Goal: Task Accomplishment & Management: Use online tool/utility

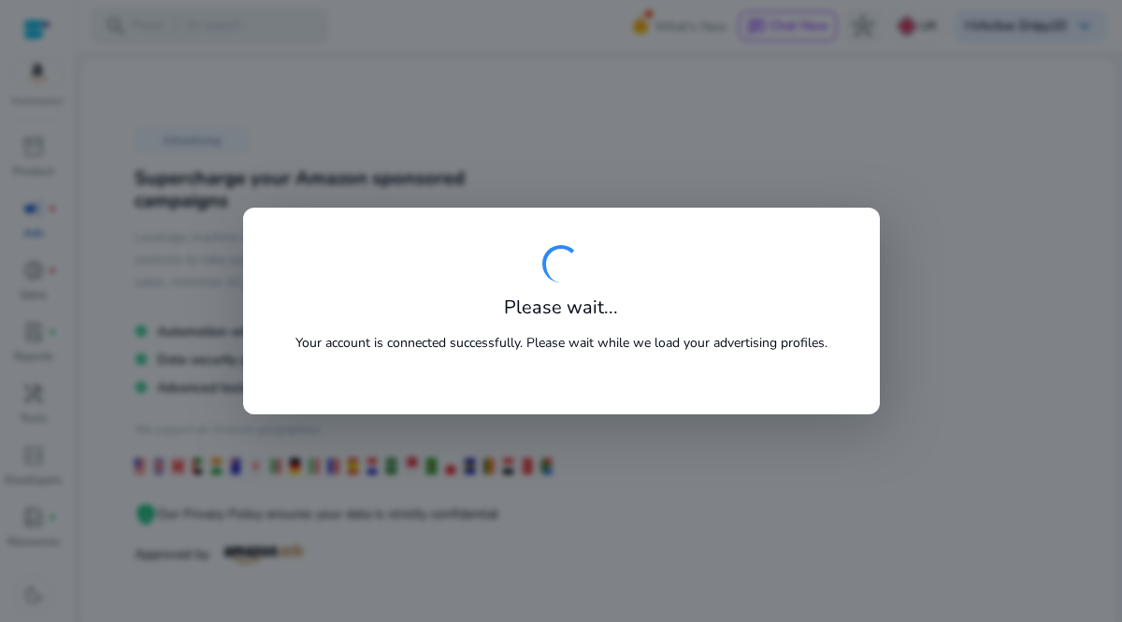
click at [32, 150] on div at bounding box center [561, 311] width 1122 height 622
click at [838, 310] on div "Please wait... Your account is connected successfully. Please wait while we loa…" at bounding box center [561, 311] width 562 height 132
click at [888, 336] on div at bounding box center [561, 311] width 1122 height 622
click at [888, 165] on div at bounding box center [561, 311] width 1122 height 622
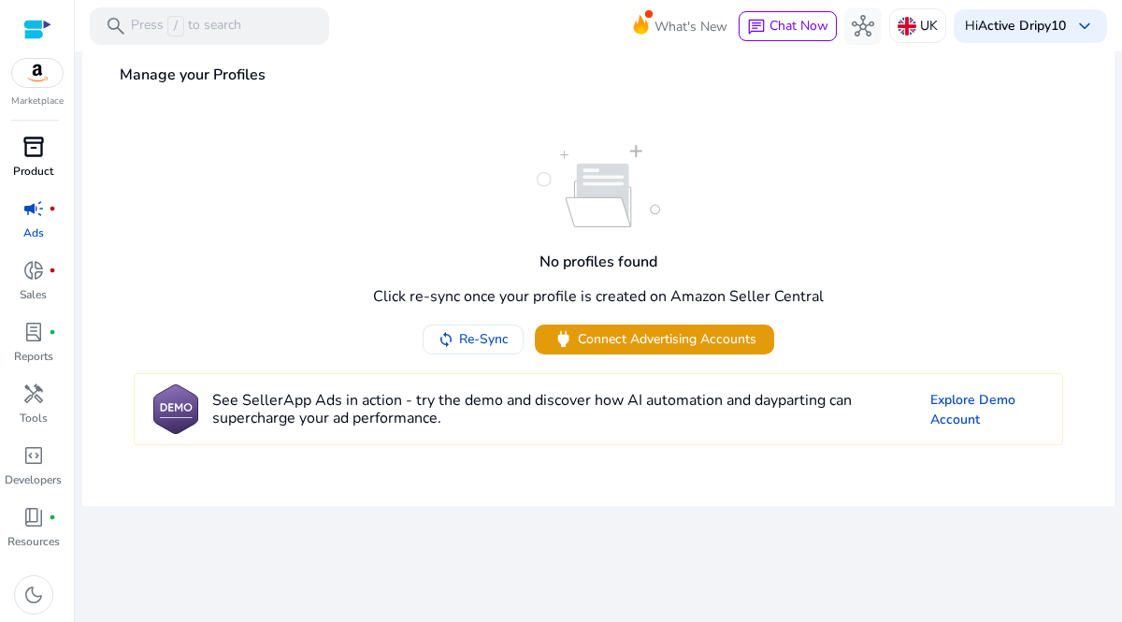
click at [23, 147] on span "inventory_2" at bounding box center [33, 147] width 22 height 22
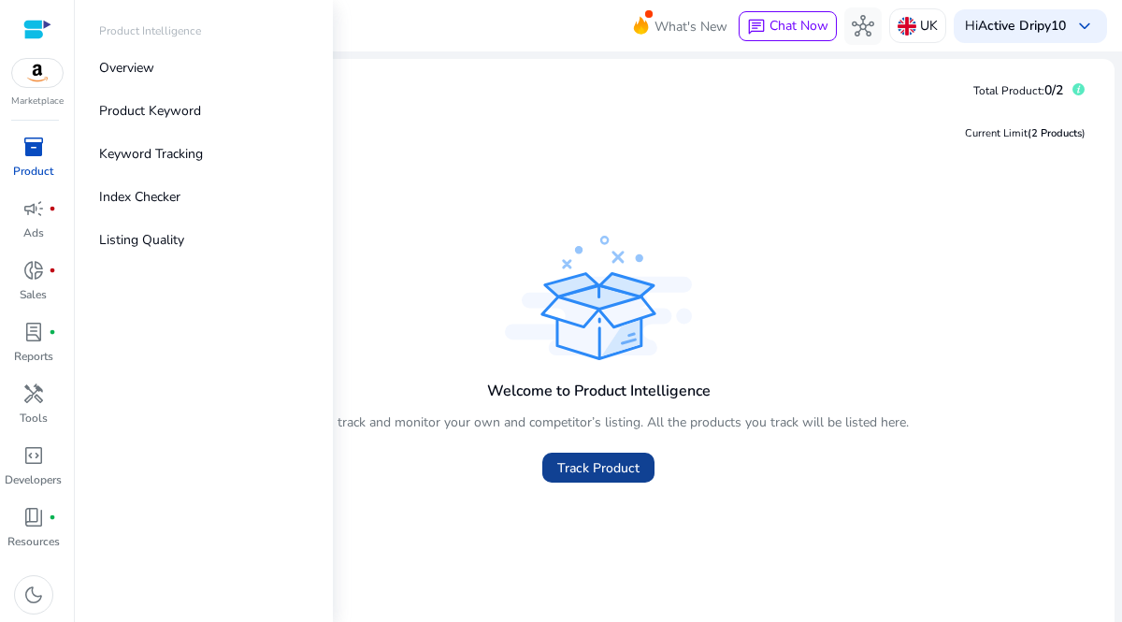
click at [624, 450] on span at bounding box center [598, 467] width 112 height 45
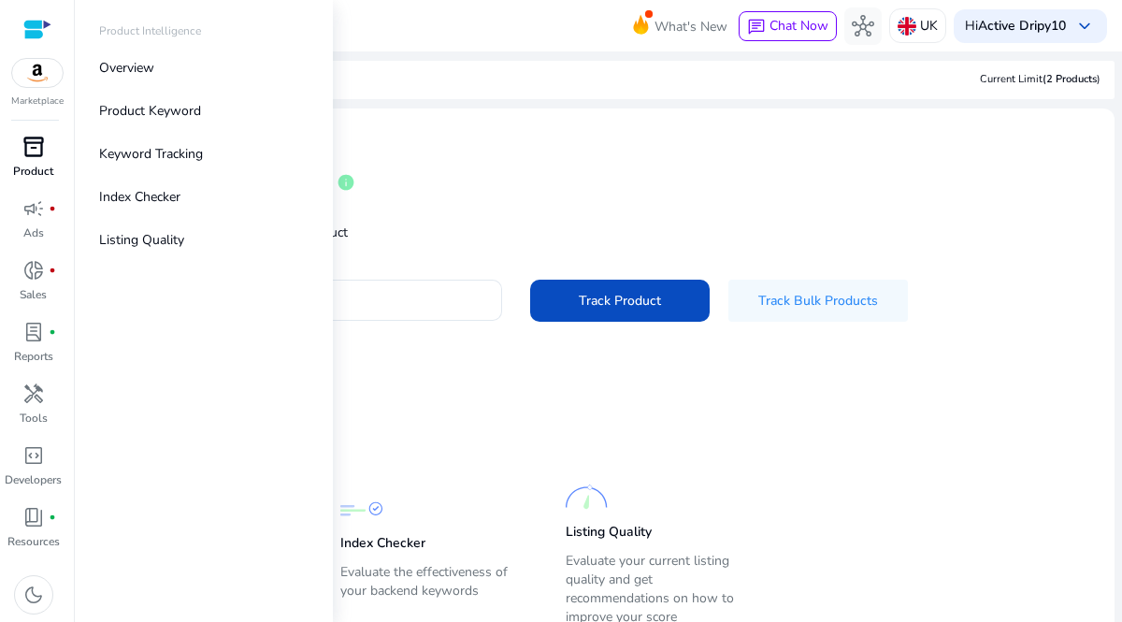
click at [398, 202] on div "Track Product info" at bounding box center [598, 180] width 965 height 77
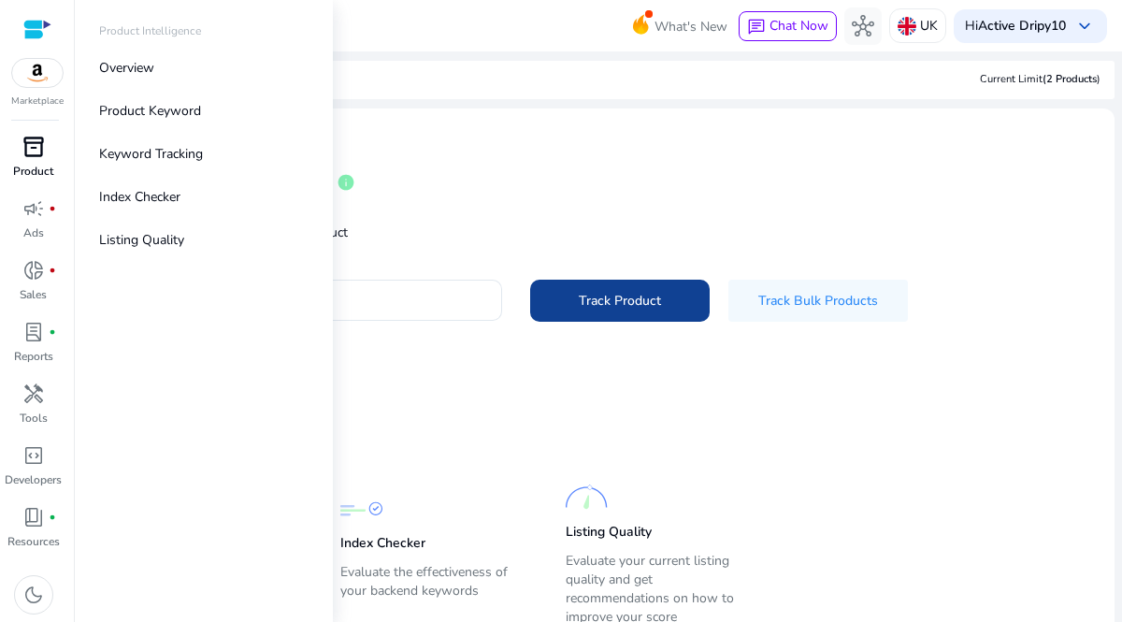
click at [660, 313] on span at bounding box center [619, 301] width 179 height 45
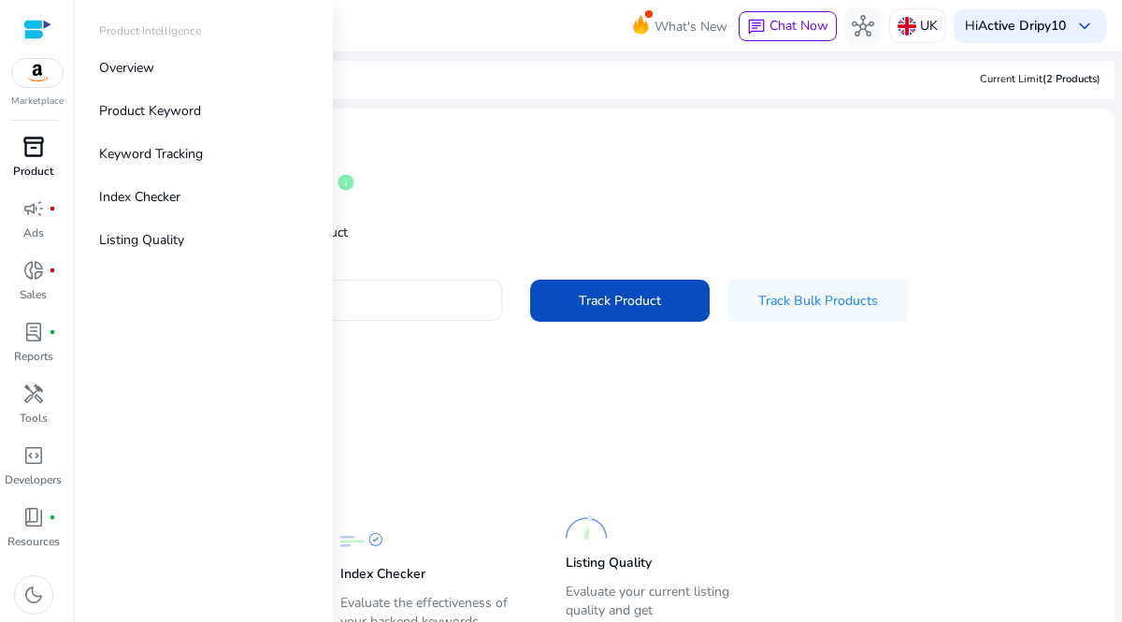
click at [382, 291] on input "Enter ASIN or Amazon product URL" at bounding box center [309, 300] width 356 height 21
click at [26, 172] on p "Product" at bounding box center [33, 171] width 40 height 17
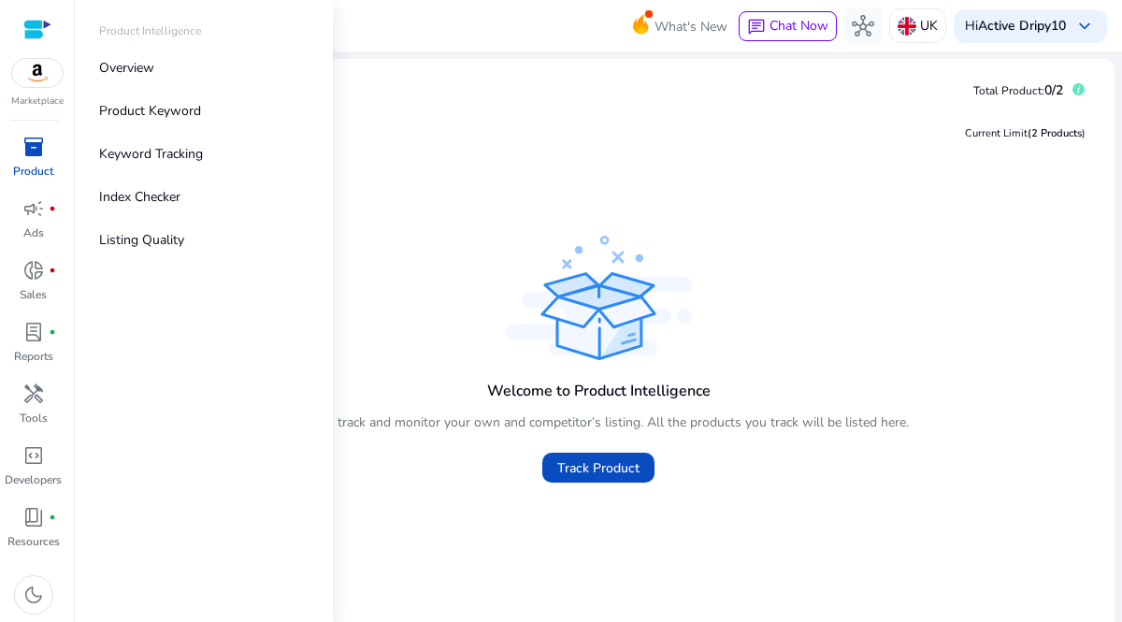
click at [22, 90] on div "Marketplace" at bounding box center [37, 54] width 74 height 108
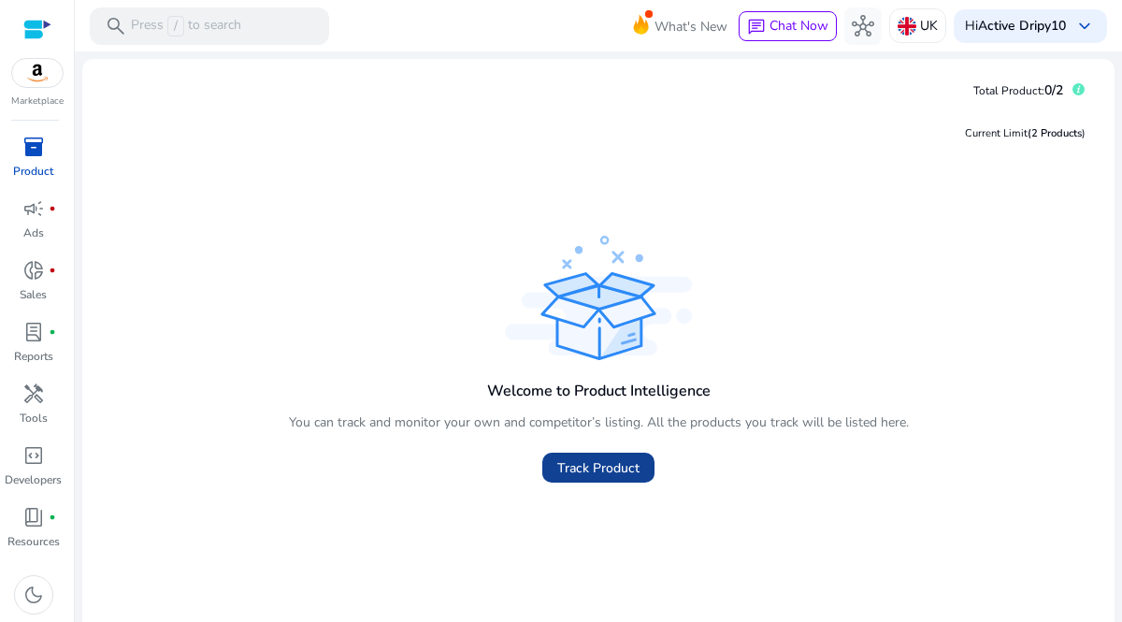
click at [615, 472] on span "Track Product" at bounding box center [598, 468] width 82 height 20
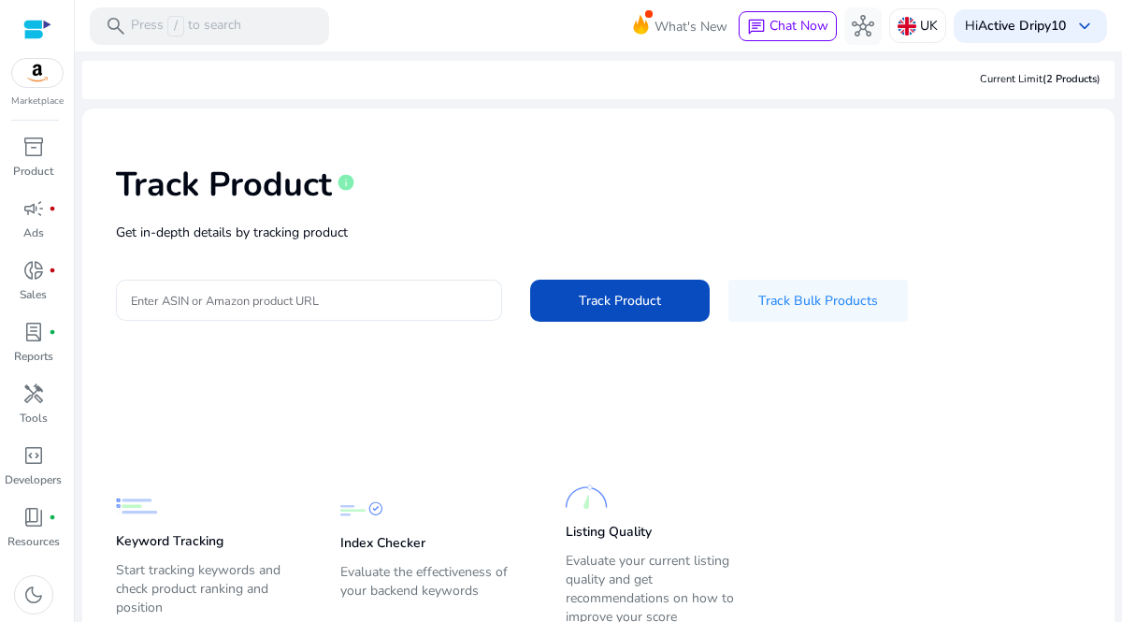
click at [211, 308] on input "Enter ASIN or Amazon product URL" at bounding box center [309, 300] width 356 height 21
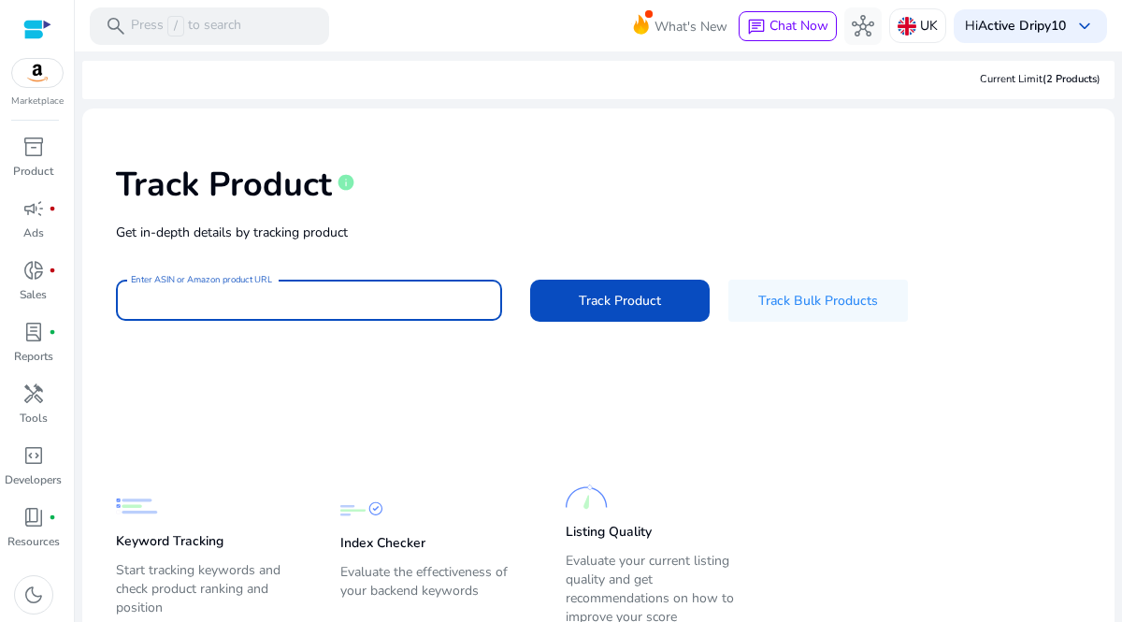
paste input "*"
type input "*"
paste input "**********"
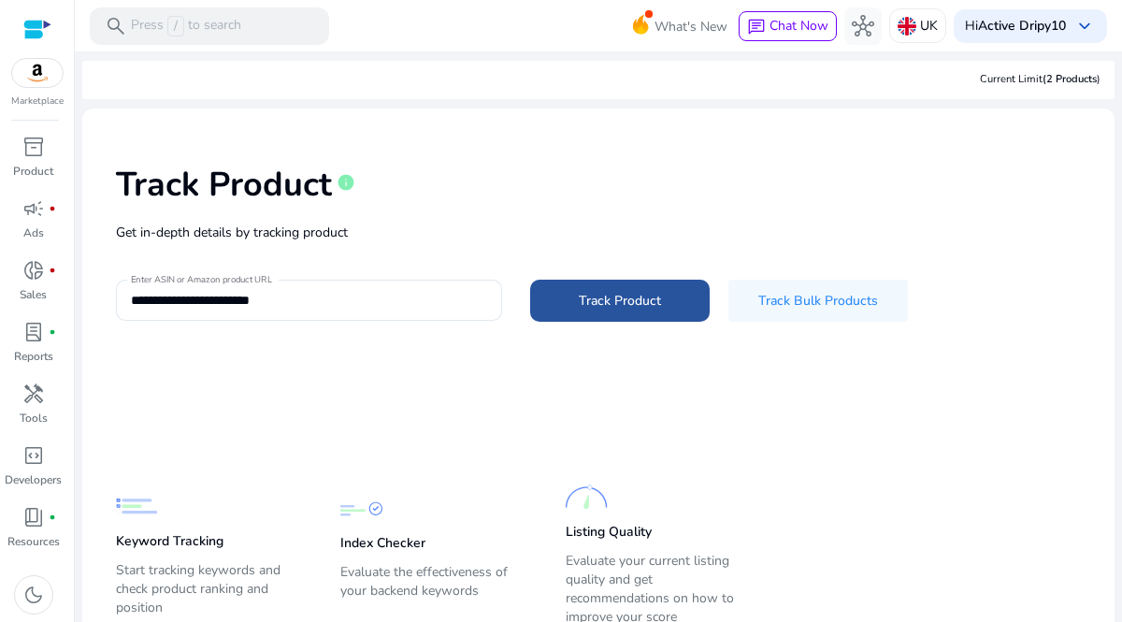
click at [593, 296] on span "Track Product" at bounding box center [620, 301] width 82 height 20
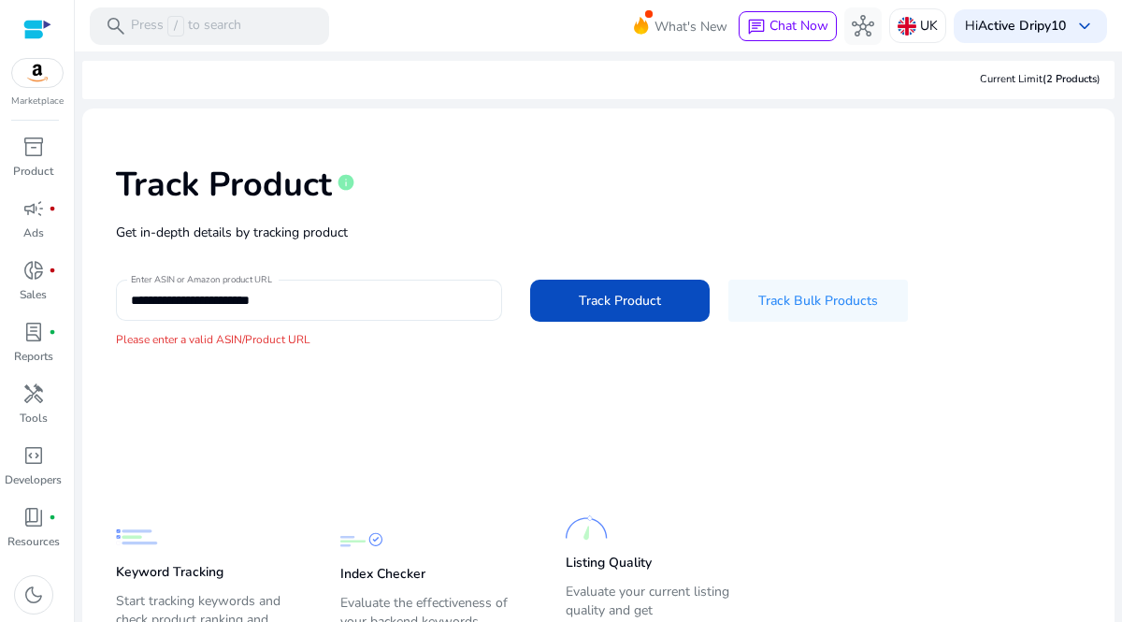
click at [373, 293] on input "**********" at bounding box center [309, 300] width 356 height 21
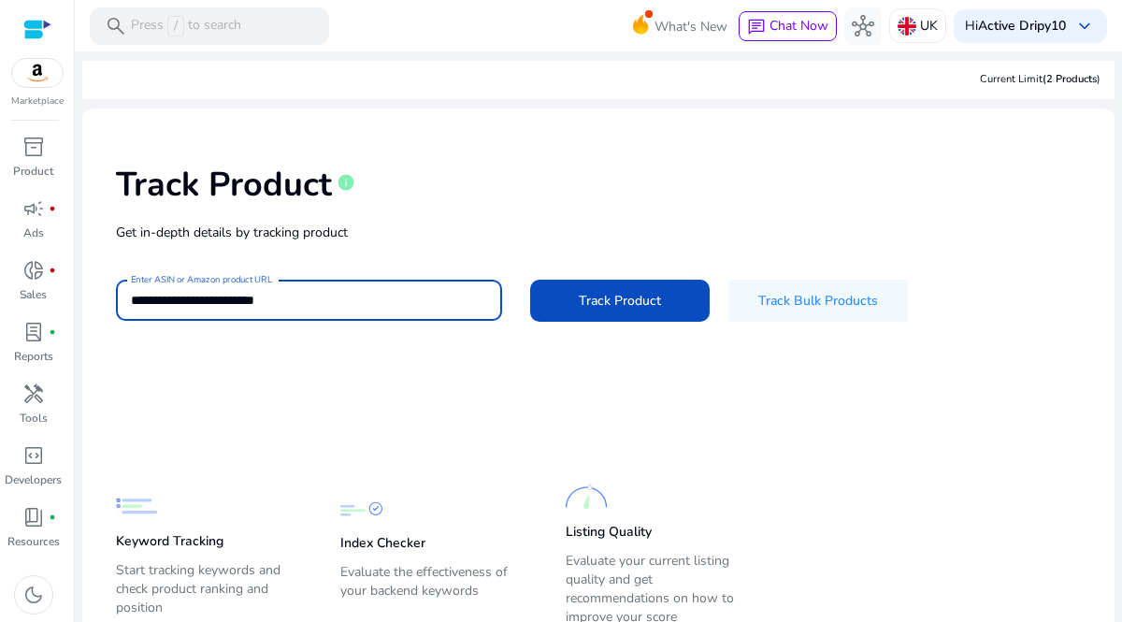
click at [530, 279] on button "Track Product" at bounding box center [619, 300] width 179 height 42
type input "**********"
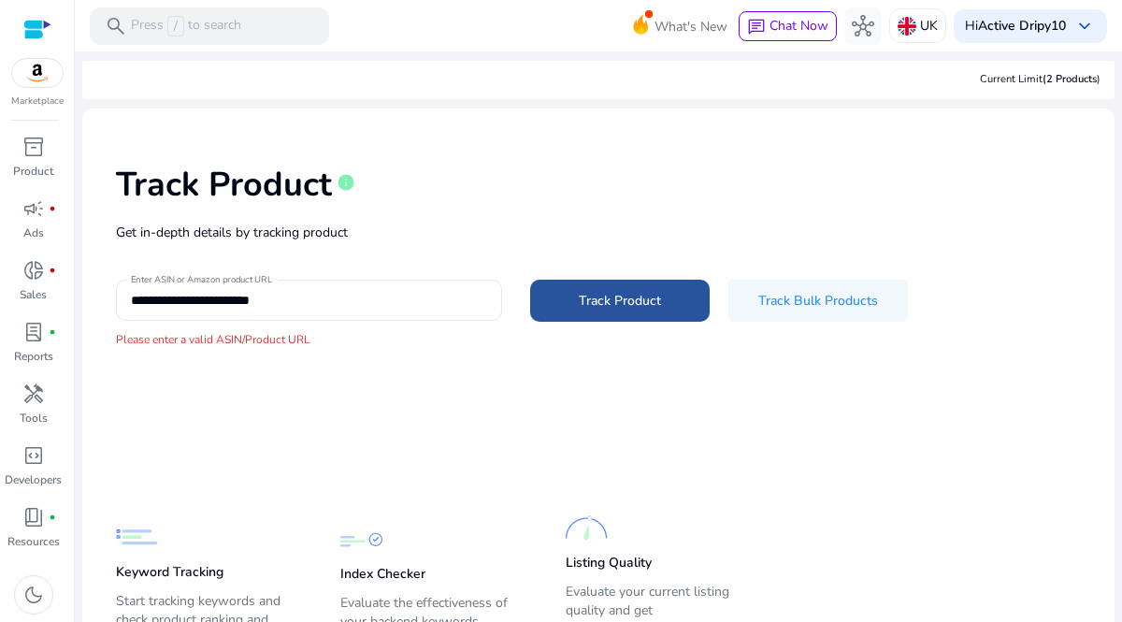
click at [598, 284] on span at bounding box center [619, 301] width 179 height 45
drag, startPoint x: 598, startPoint y: 284, endPoint x: 347, endPoint y: 308, distance: 252.6
click at [347, 308] on div "**********" at bounding box center [598, 300] width 965 height 42
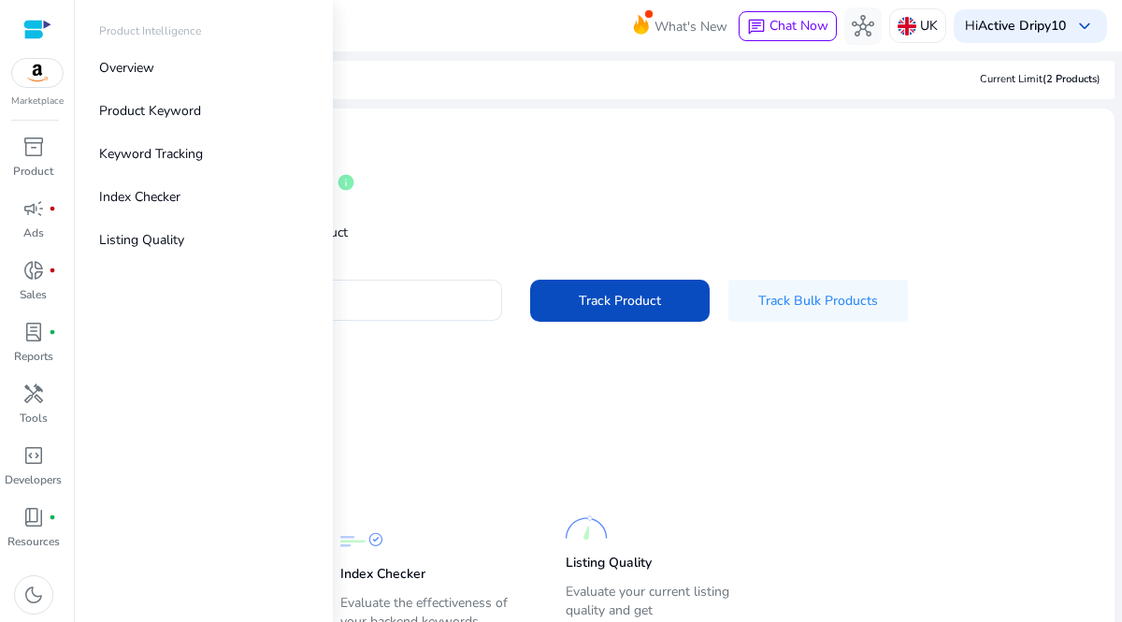
click at [37, 153] on span "inventory_2" at bounding box center [33, 147] width 22 height 22
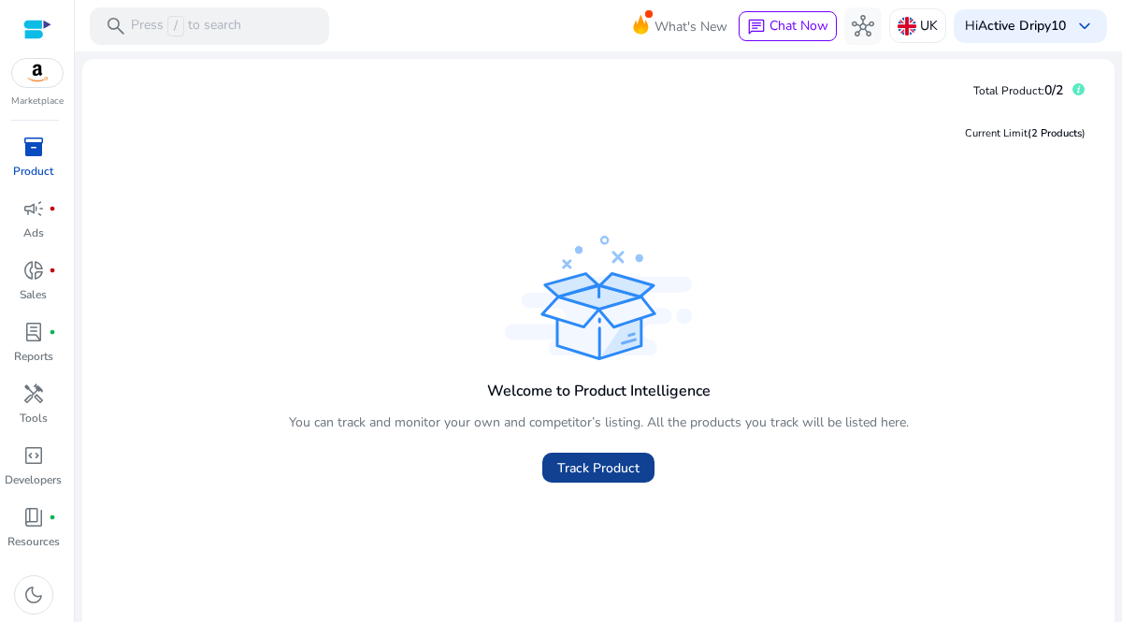
click at [615, 456] on span at bounding box center [598, 467] width 112 height 45
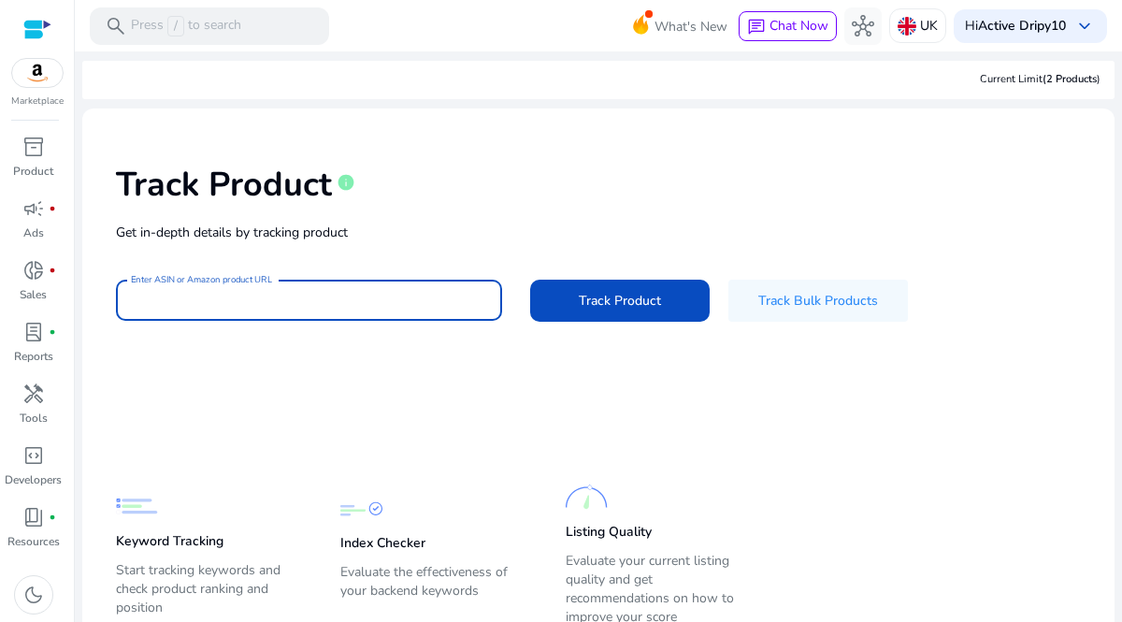
click at [307, 307] on input "Enter ASIN or Amazon product URL" at bounding box center [309, 300] width 356 height 21
type input "**********"
click at [530, 279] on button "Track Product" at bounding box center [619, 300] width 179 height 42
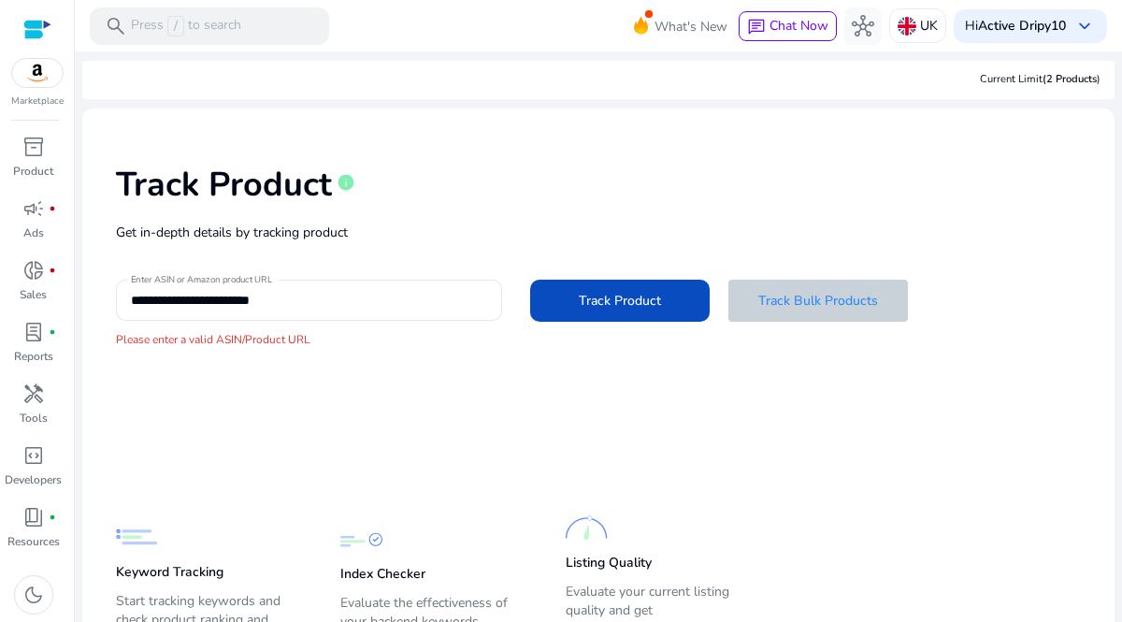
click at [808, 290] on span at bounding box center [817, 301] width 179 height 45
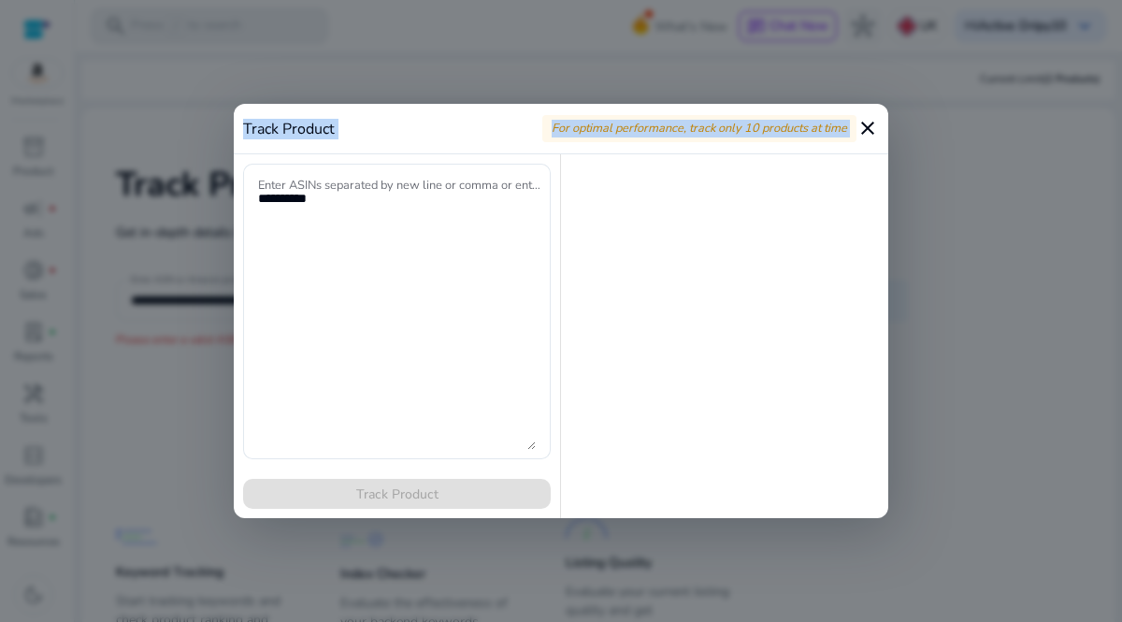
drag, startPoint x: 888, startPoint y: 114, endPoint x: 853, endPoint y: 124, distance: 36.1
click at [853, 124] on div "Track Product For optimal performance, track only 10 products at time close Ent…" at bounding box center [561, 311] width 1122 height 622
click at [860, 124] on mat-icon "close" at bounding box center [867, 128] width 22 height 22
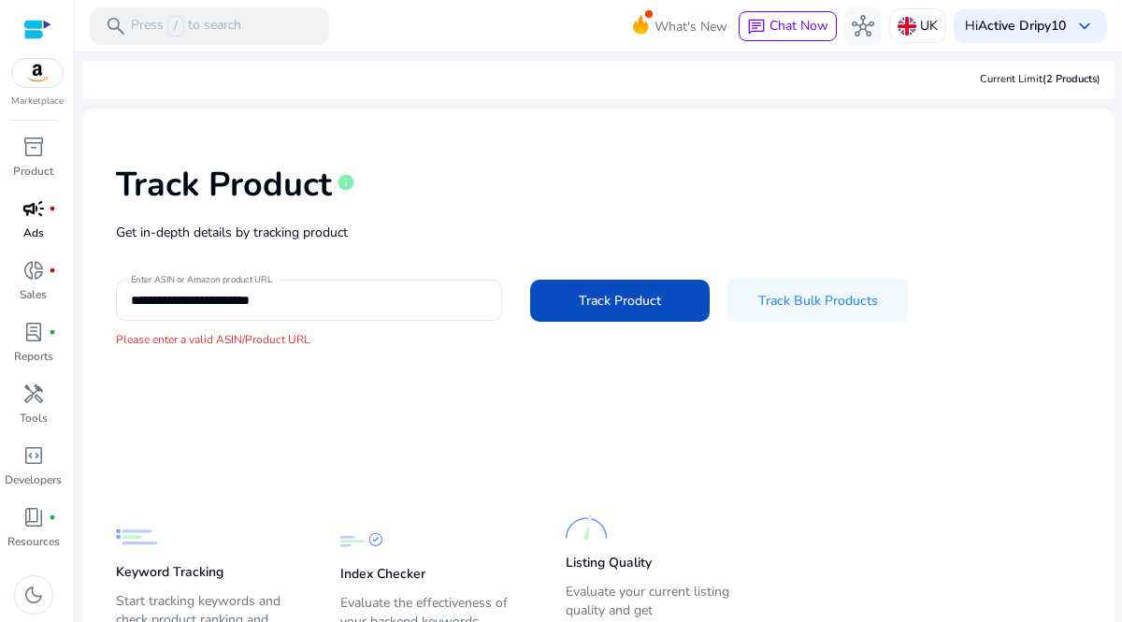
click at [34, 248] on link "campaign fiber_manual_record Ads" at bounding box center [33, 224] width 66 height 62
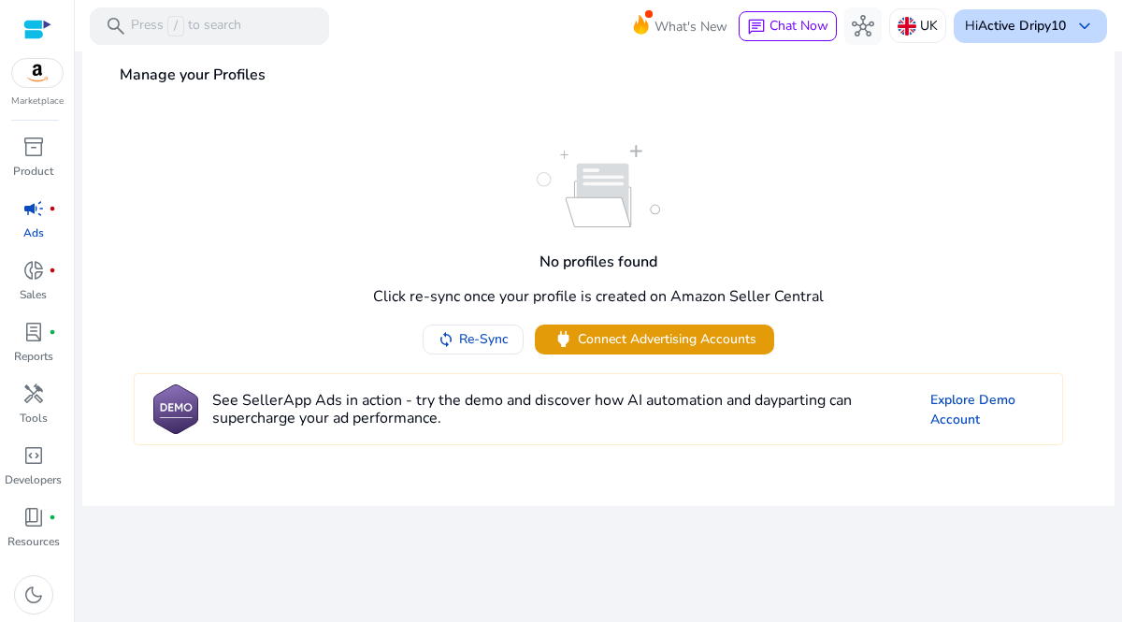
click at [994, 27] on b "Active Dripy10" at bounding box center [1022, 26] width 88 height 18
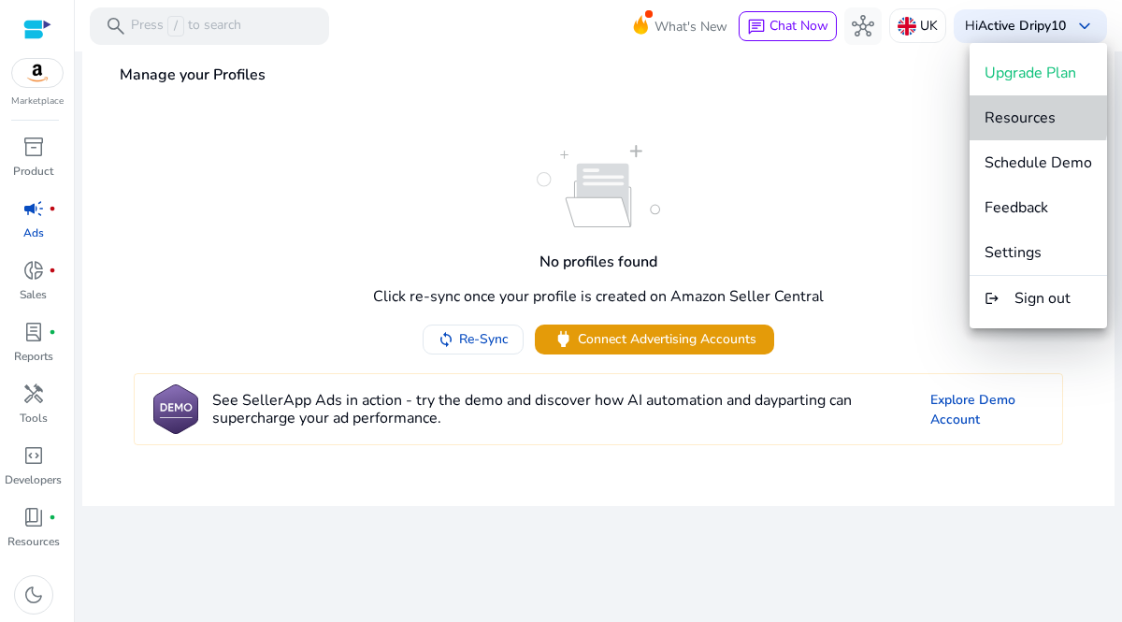
click at [1019, 112] on span "Resources" at bounding box center [1019, 117] width 71 height 21
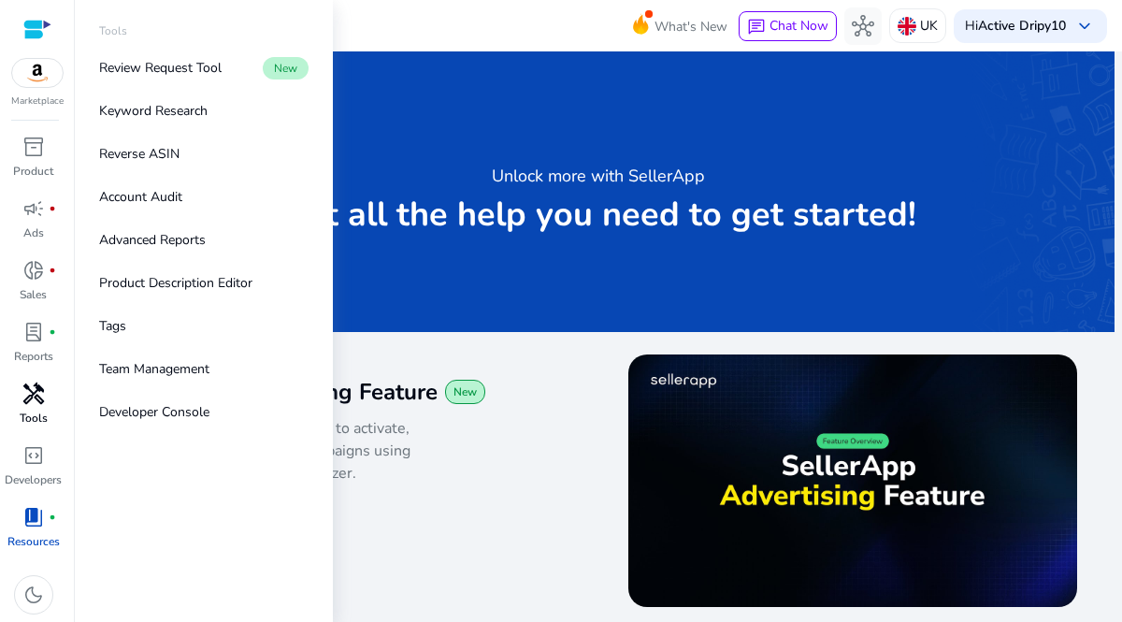
click at [22, 396] on span "handyman" at bounding box center [33, 393] width 22 height 22
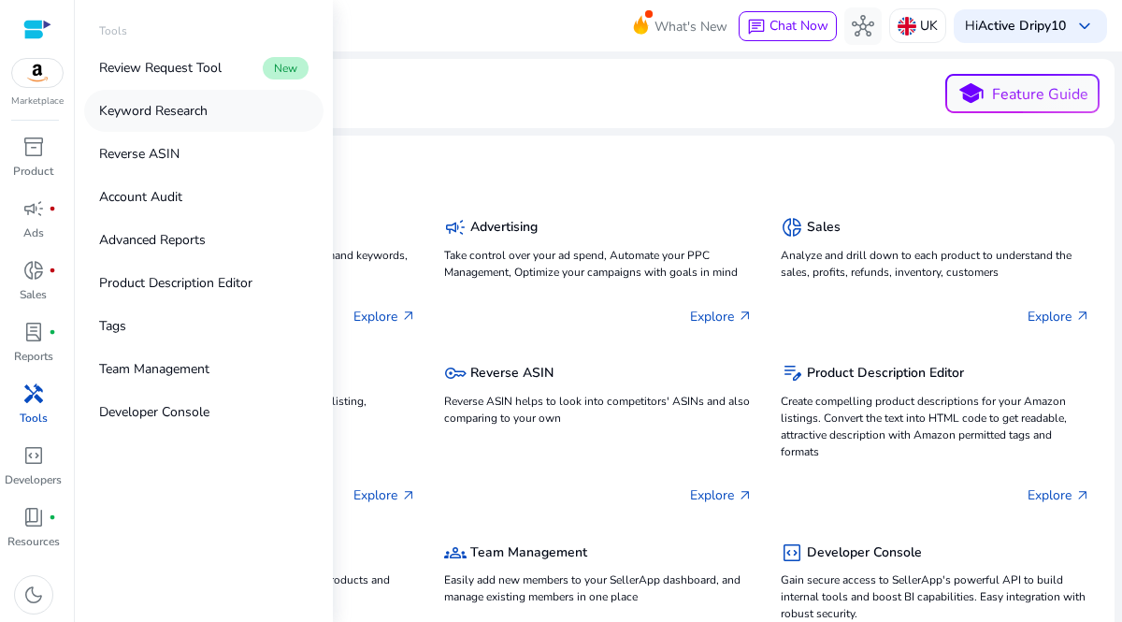
click at [208, 92] on link "Keyword Research" at bounding box center [203, 111] width 239 height 42
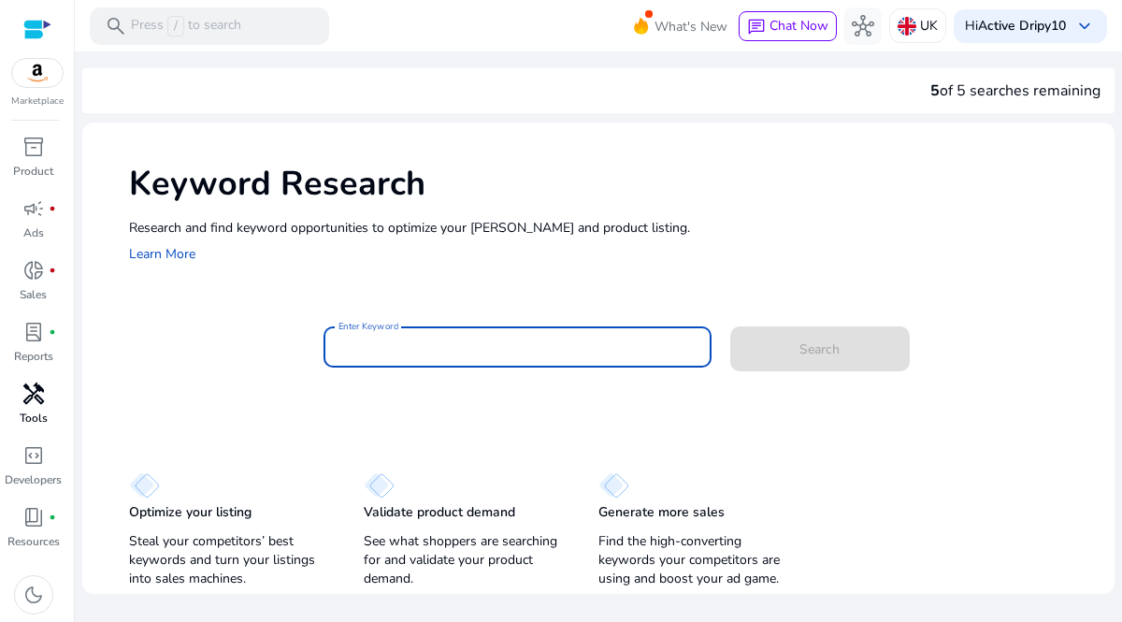
click at [436, 337] on input "Enter Keyword" at bounding box center [517, 346] width 358 height 21
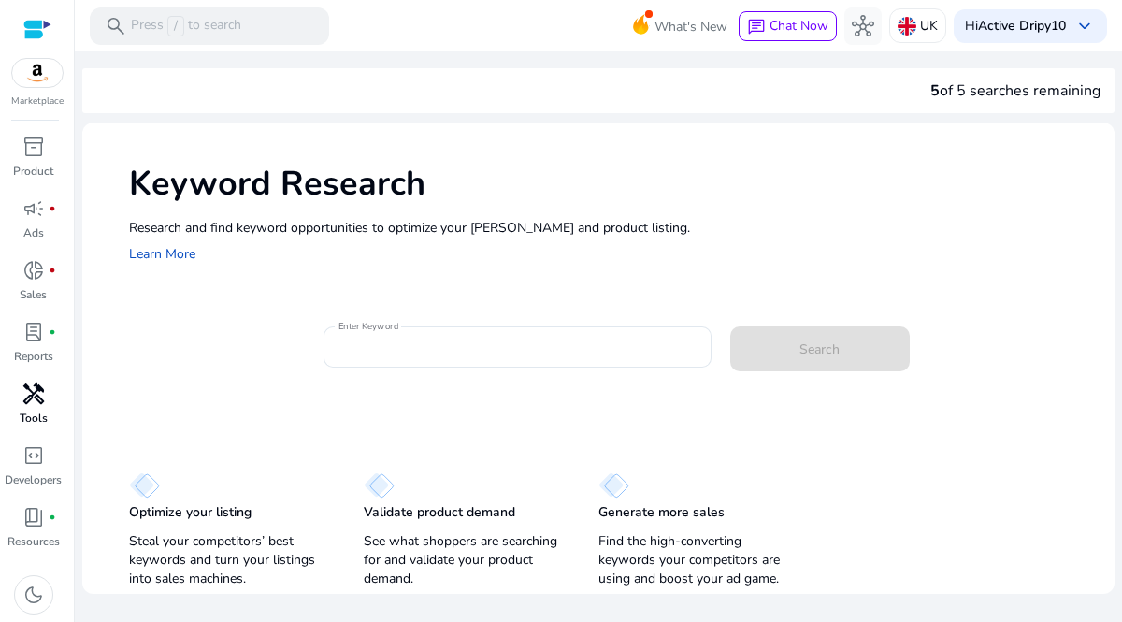
click at [27, 79] on img at bounding box center [37, 73] width 50 height 28
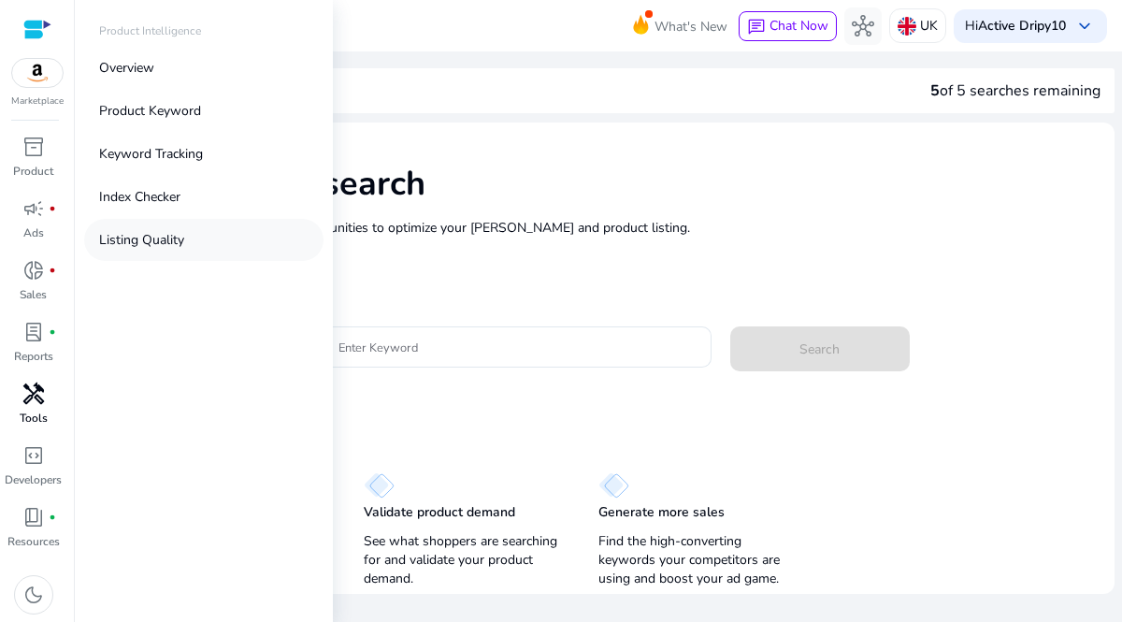
click at [151, 222] on link "Listing Quality" at bounding box center [203, 240] width 239 height 42
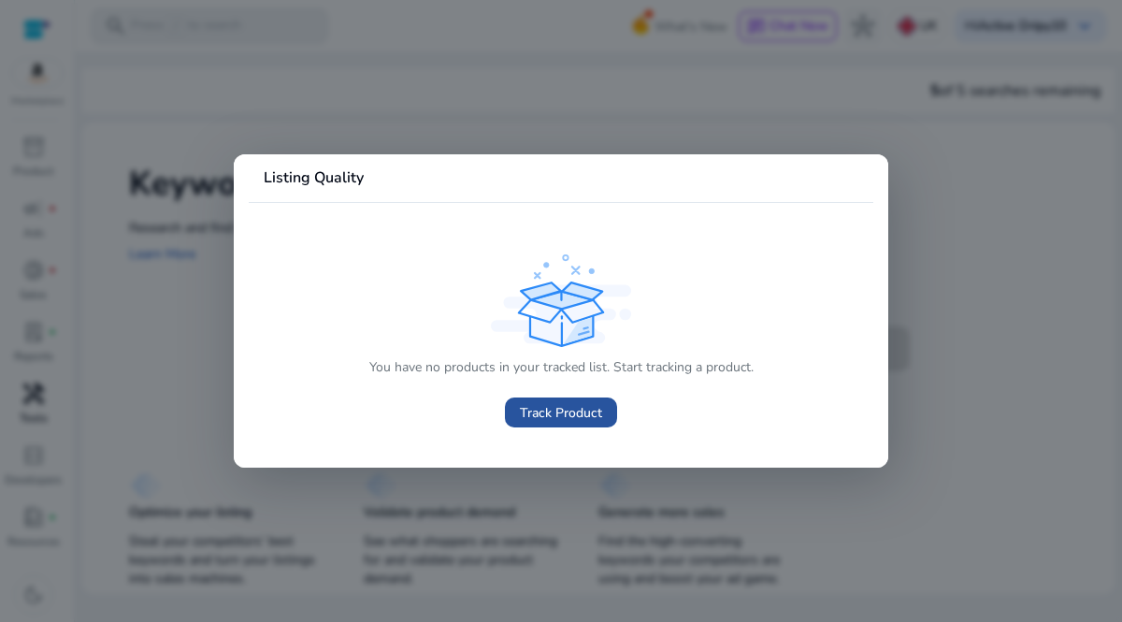
click at [559, 408] on span "Track Product" at bounding box center [561, 413] width 82 height 20
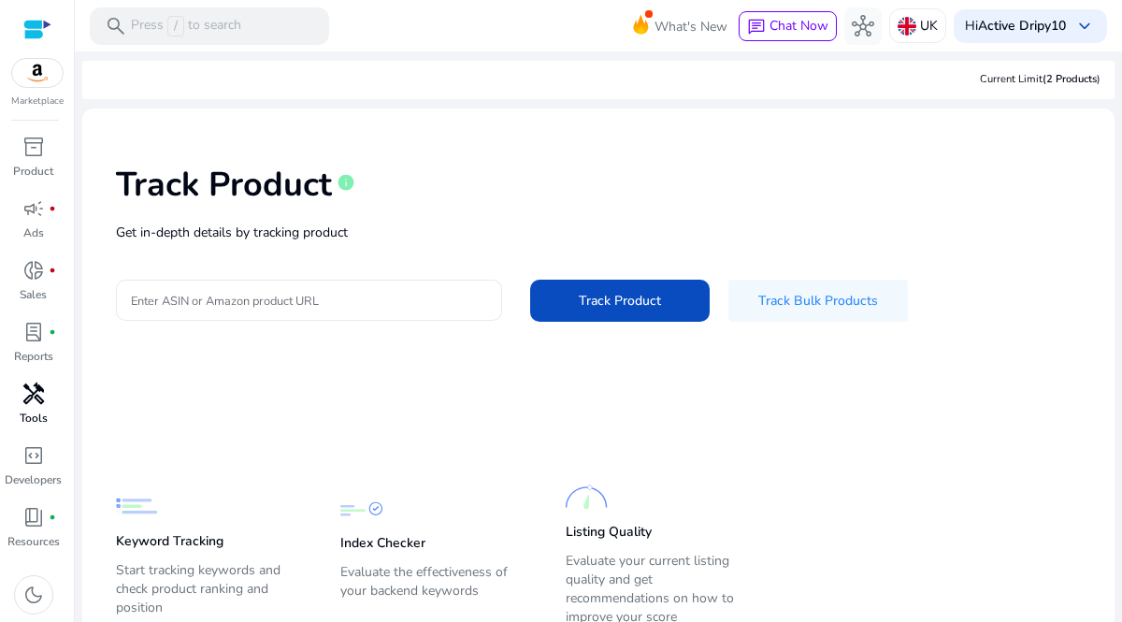
click at [360, 284] on div at bounding box center [309, 299] width 356 height 41
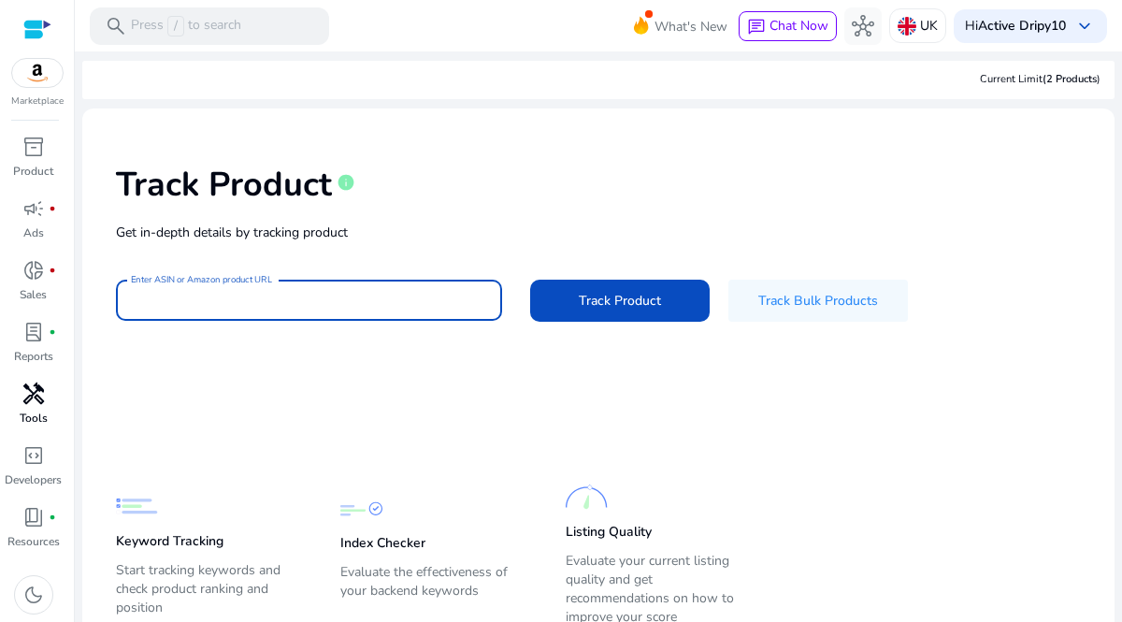
click at [345, 294] on input "Enter ASIN or Amazon product URL" at bounding box center [309, 300] width 356 height 21
click at [530, 279] on button "Track Product" at bounding box center [619, 300] width 179 height 42
type input "*"
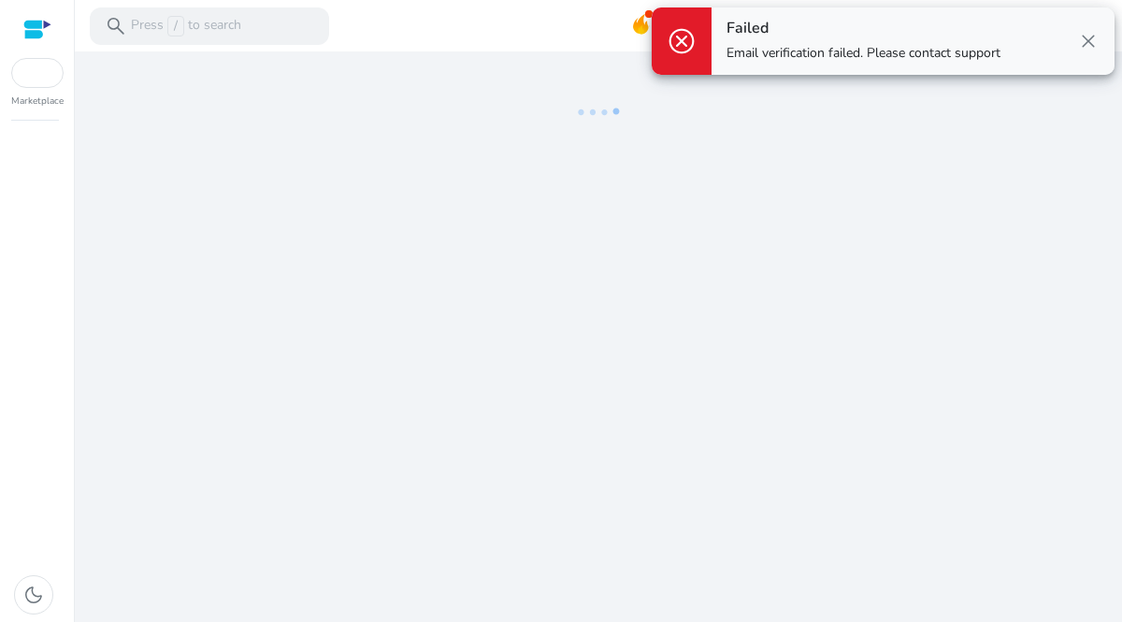
click at [1098, 39] on span "close" at bounding box center [1088, 41] width 22 height 22
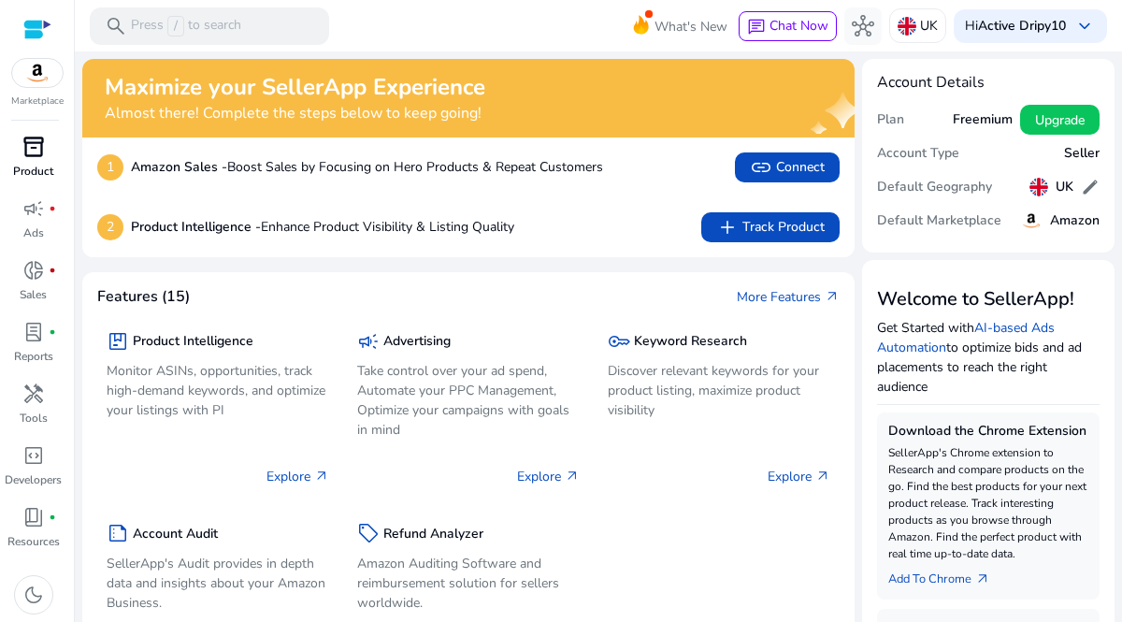
click at [49, 169] on p "Product" at bounding box center [33, 171] width 40 height 17
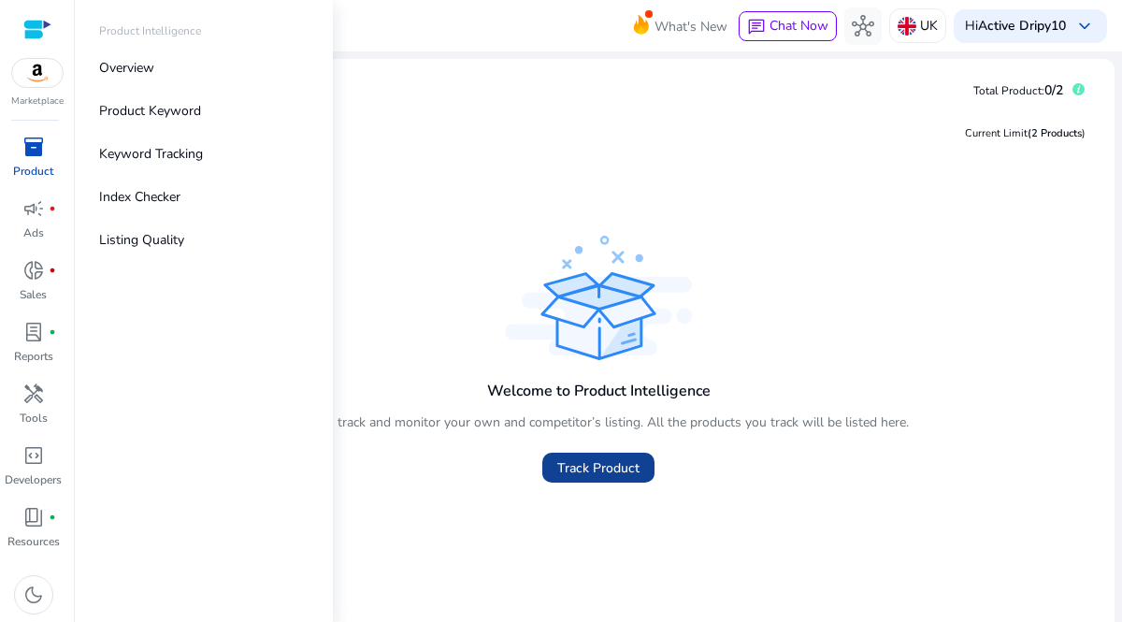
click at [620, 460] on span "Track Product" at bounding box center [598, 468] width 82 height 20
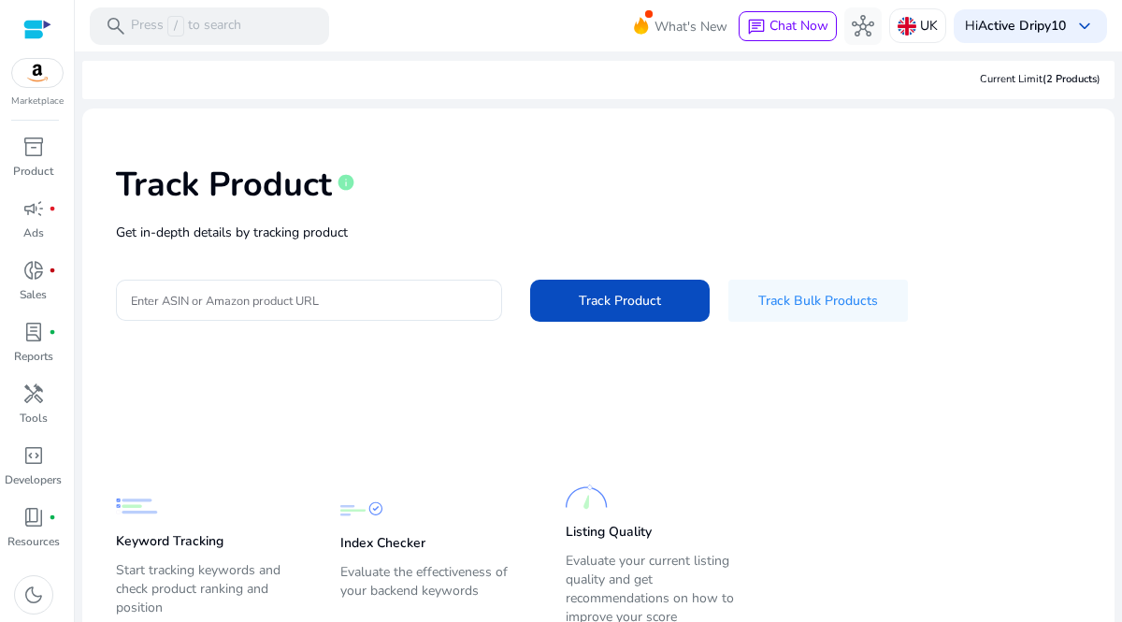
click at [35, 90] on div "Marketplace" at bounding box center [37, 54] width 74 height 108
click at [51, 207] on span "fiber_manual_record" at bounding box center [52, 208] width 7 height 7
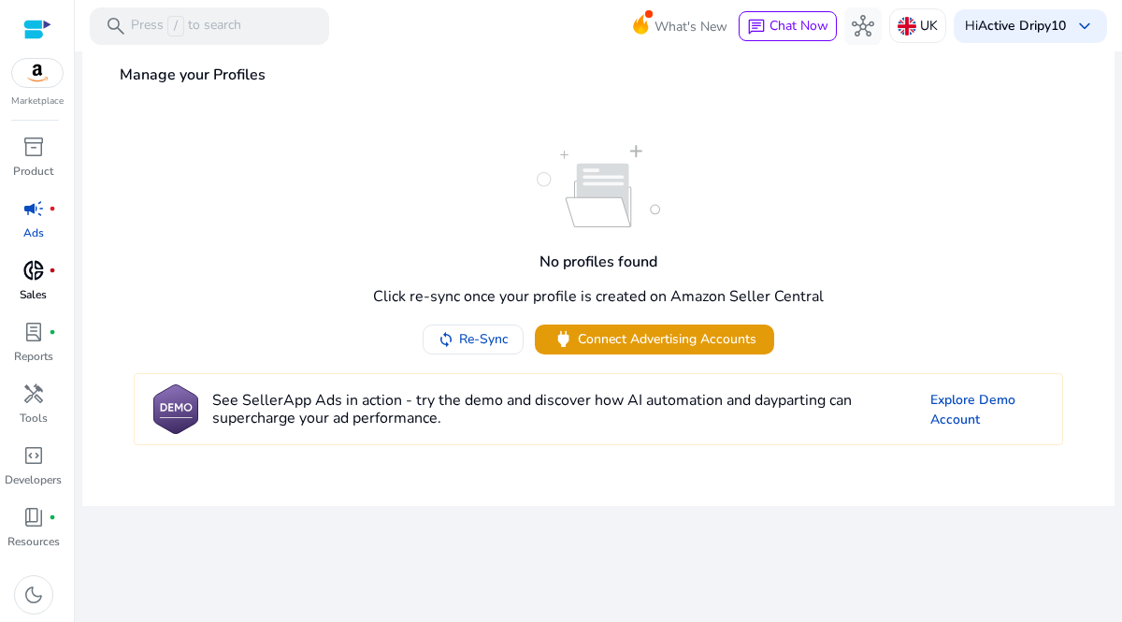
click at [54, 293] on link "donut_small fiber_manual_record Sales" at bounding box center [33, 286] width 66 height 62
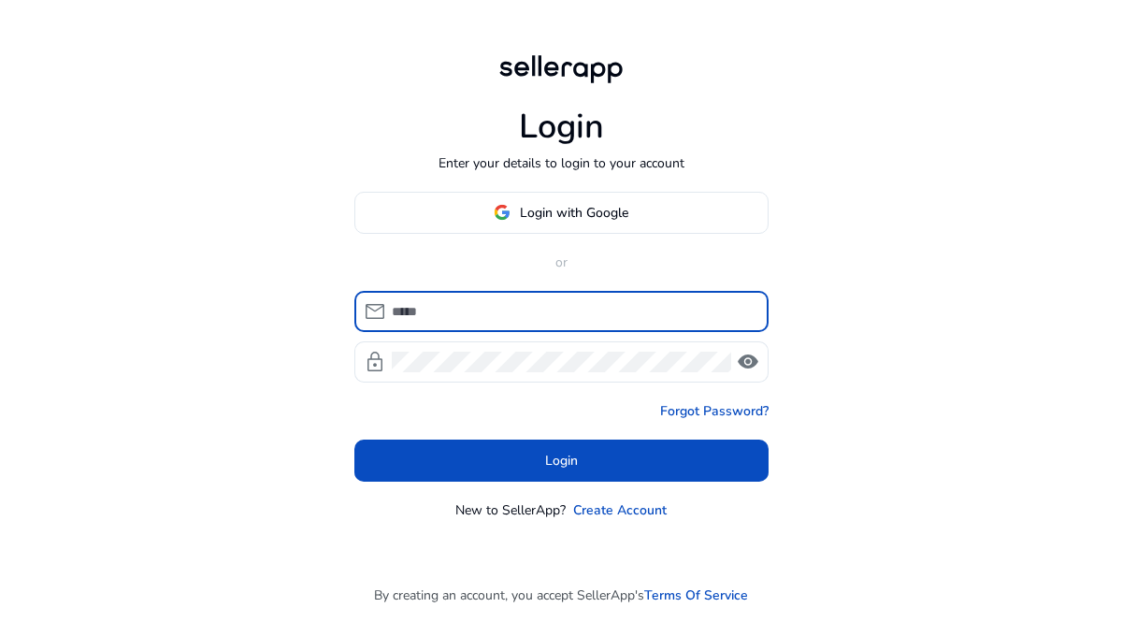
type input "**********"
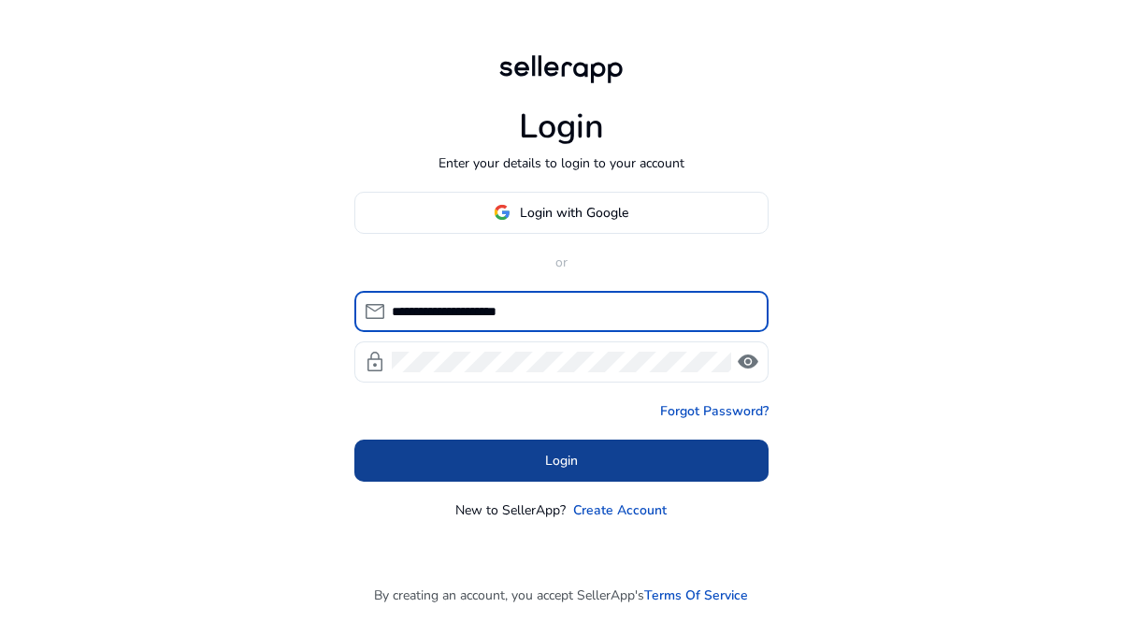
click at [708, 455] on span at bounding box center [561, 459] width 414 height 45
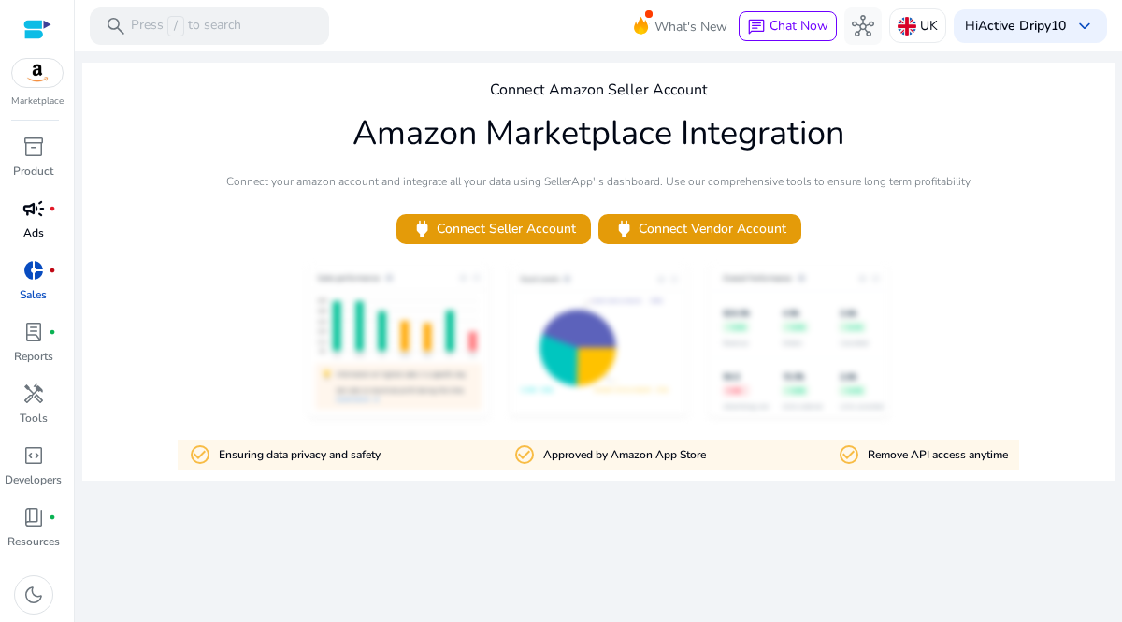
click at [58, 250] on link "campaign fiber_manual_record Ads" at bounding box center [33, 224] width 66 height 62
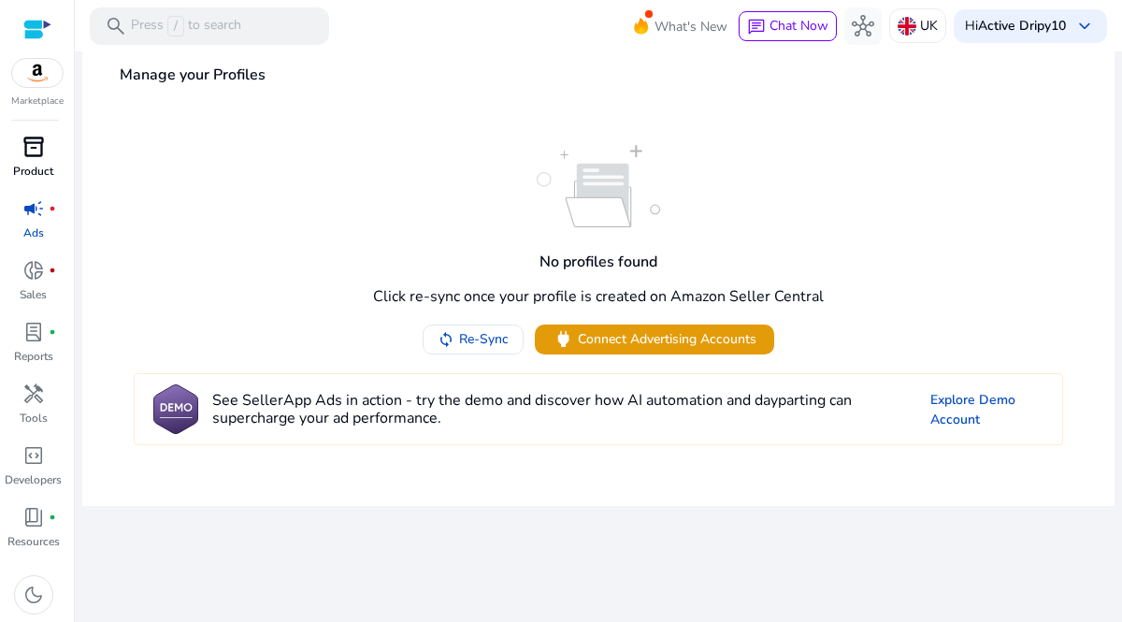
click at [36, 163] on p "Product" at bounding box center [33, 171] width 40 height 17
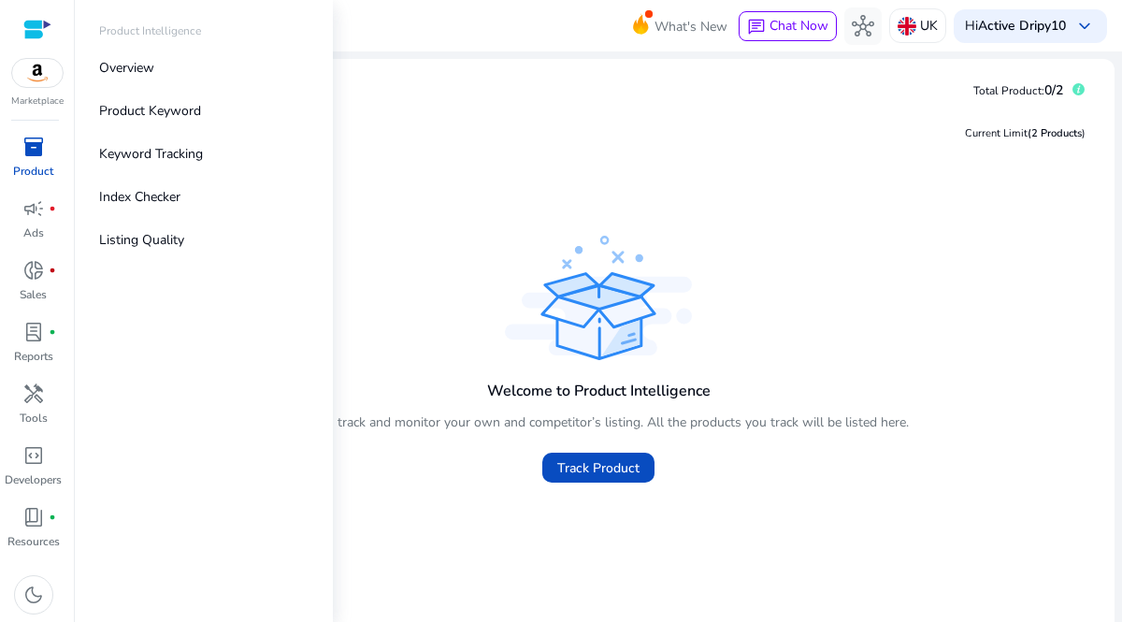
click at [28, 340] on span "lab_profile" at bounding box center [33, 332] width 22 height 22
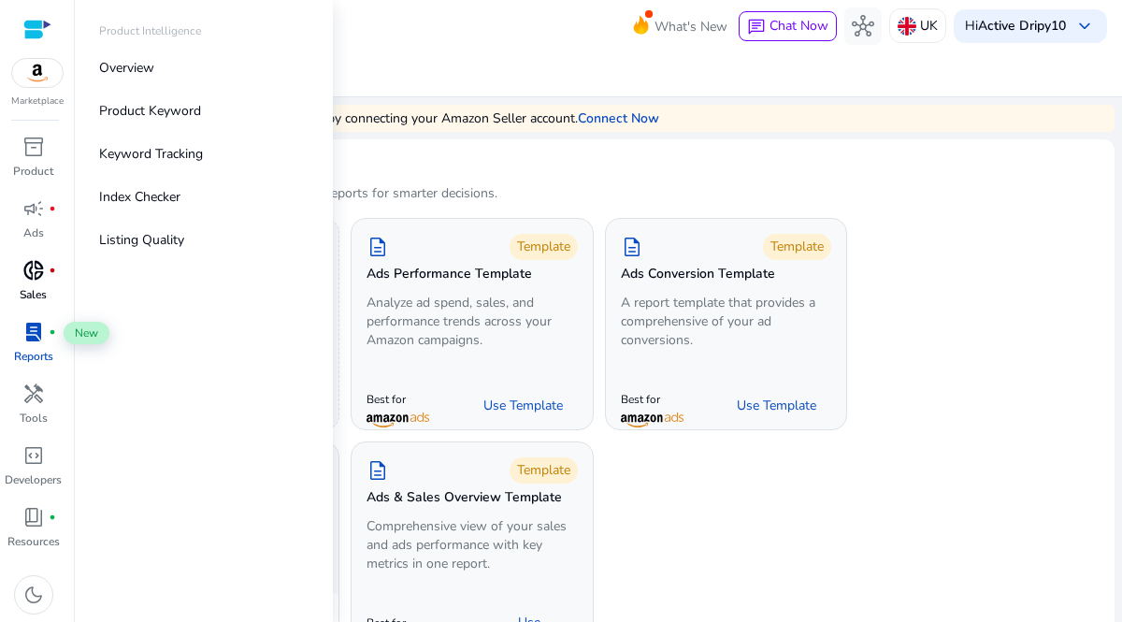
click at [39, 269] on span "donut_small" at bounding box center [33, 270] width 22 height 22
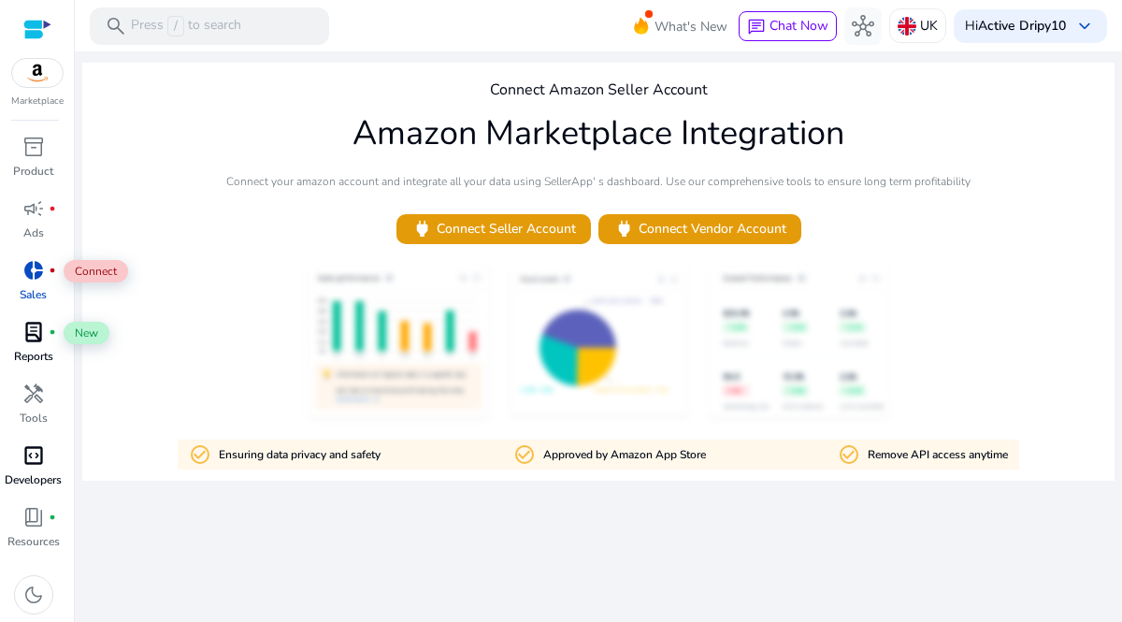
click at [34, 476] on p "Developers" at bounding box center [33, 479] width 57 height 17
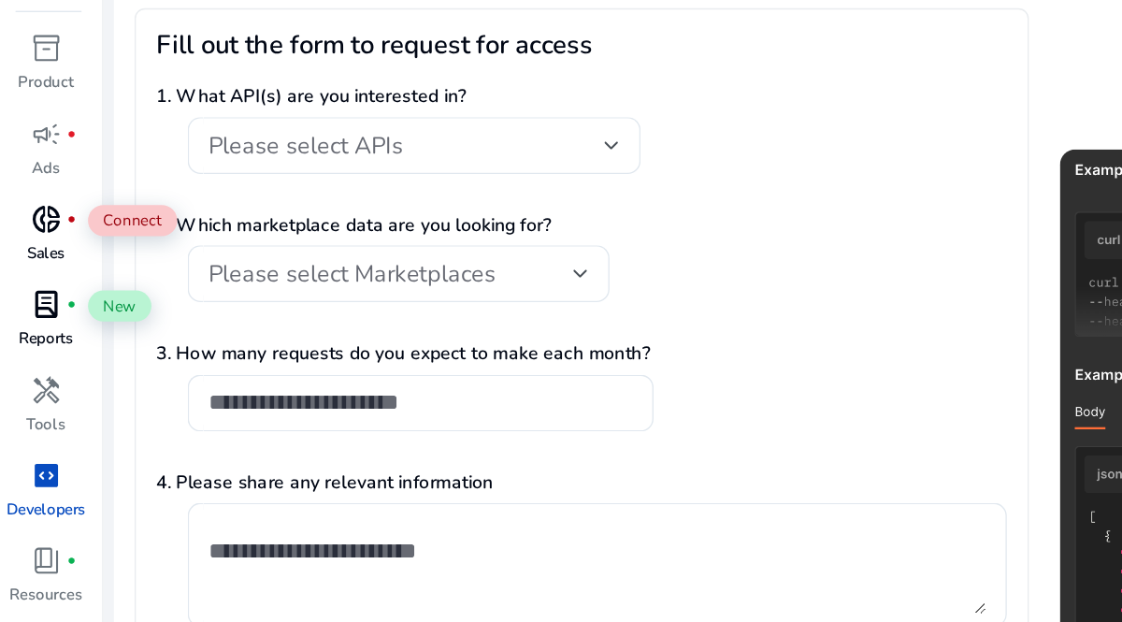
scroll to position [179, 0]
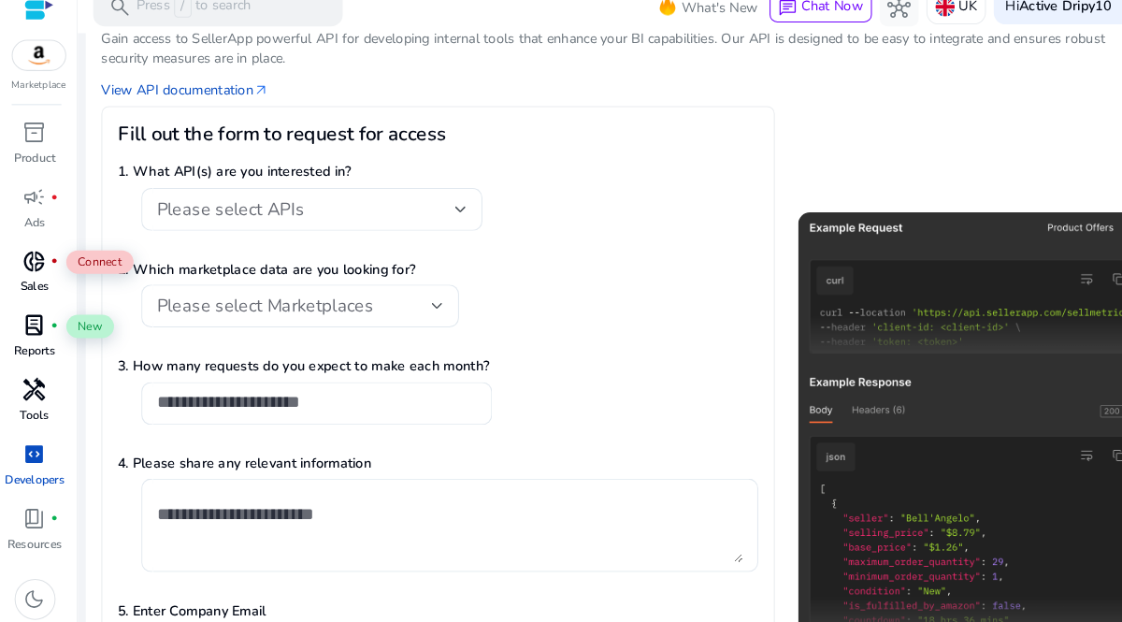
click at [41, 391] on span "handyman" at bounding box center [33, 393] width 22 height 22
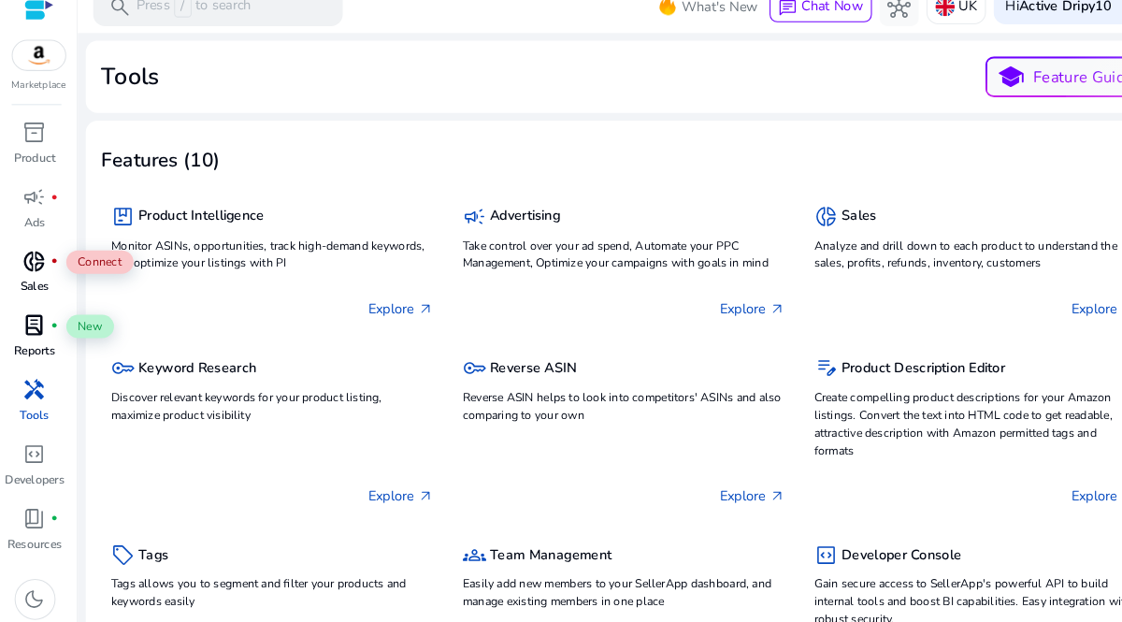
click at [26, 342] on span "lab_profile" at bounding box center [33, 332] width 22 height 22
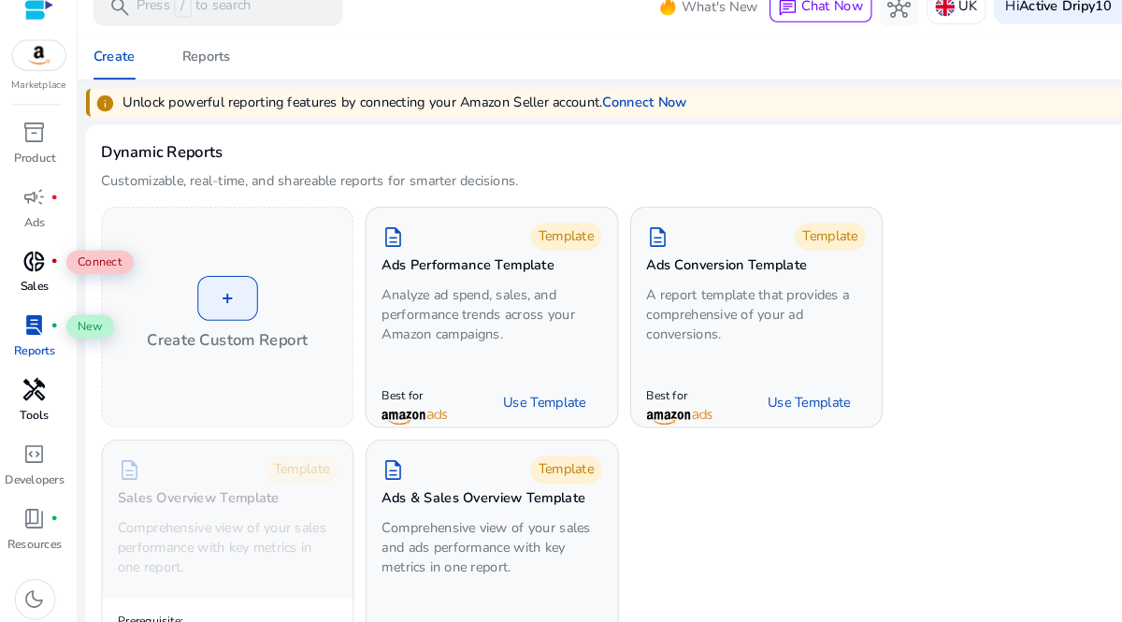
click at [42, 279] on span "donut_small" at bounding box center [33, 270] width 22 height 22
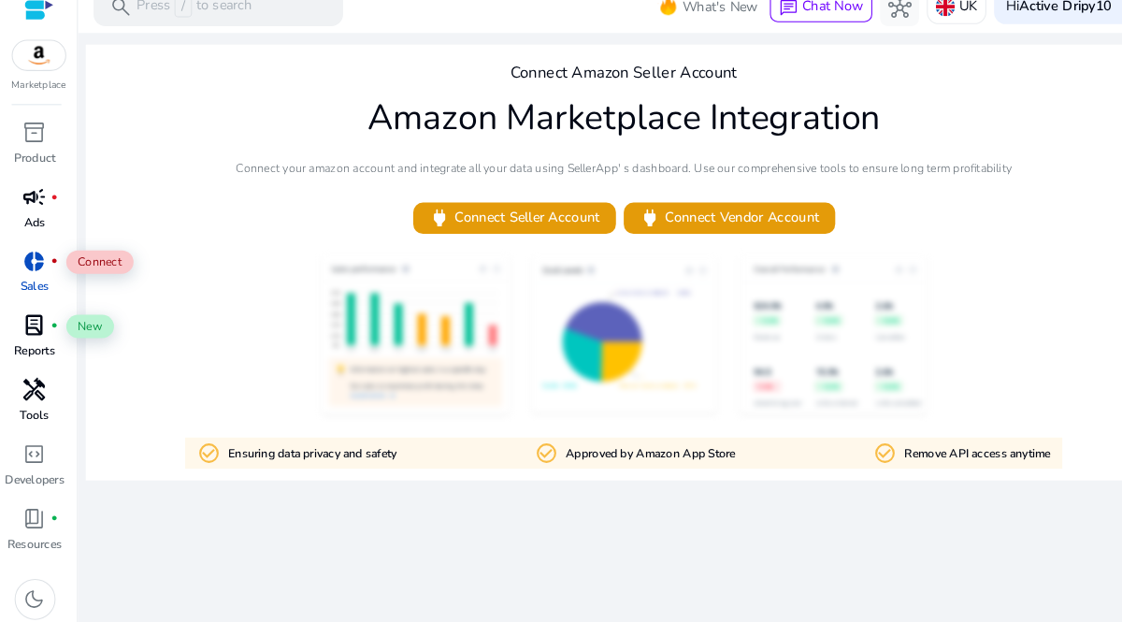
click at [45, 212] on div "campaign fiber_manual_record" at bounding box center [33, 208] width 52 height 30
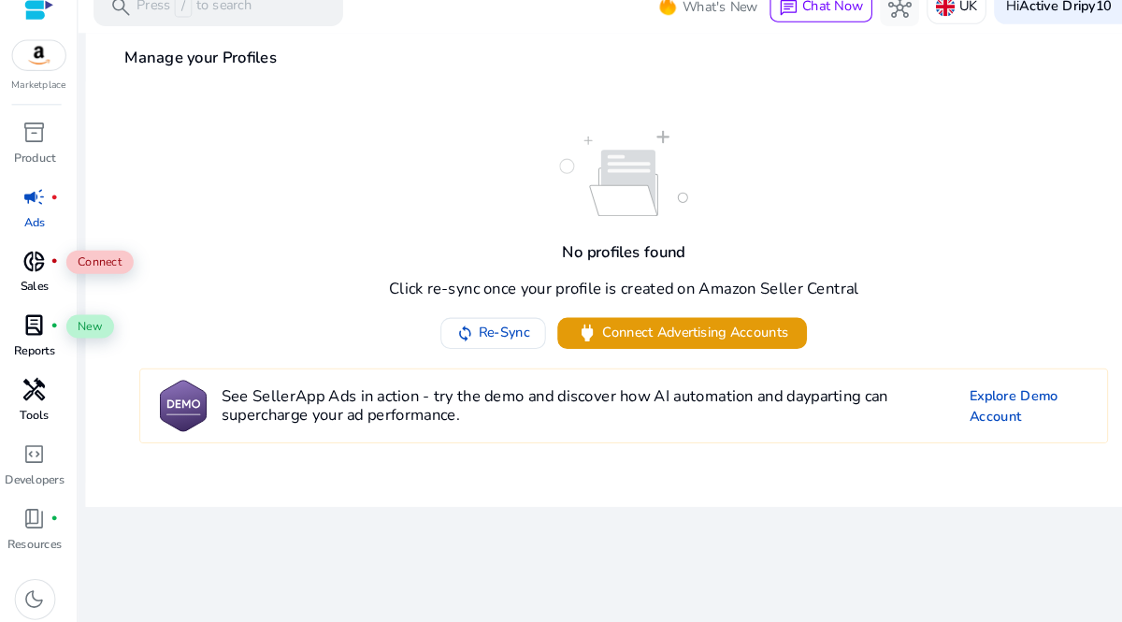
click at [56, 166] on link "inventory_2 Product" at bounding box center [33, 163] width 66 height 62
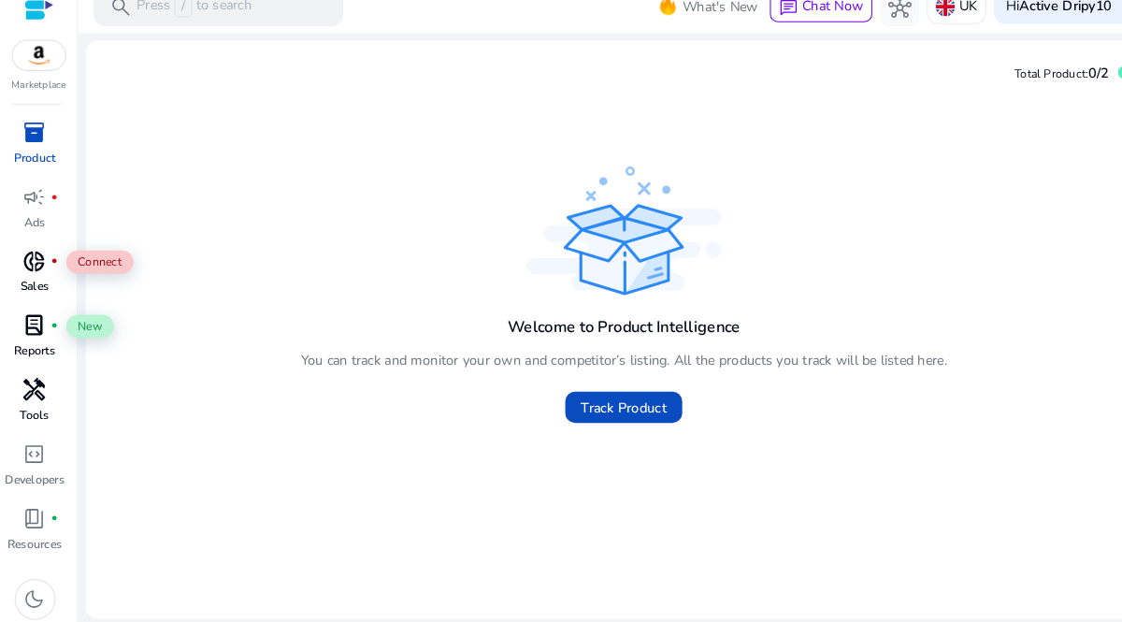
click at [42, 281] on span "donut_small" at bounding box center [33, 270] width 22 height 22
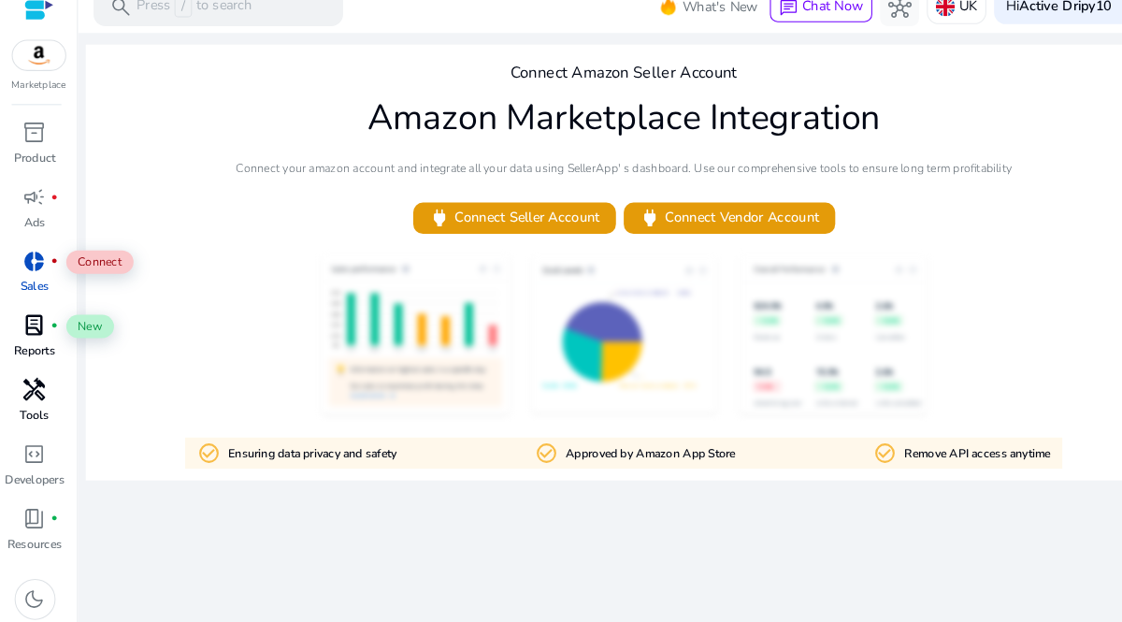
click at [35, 350] on p "Reports" at bounding box center [33, 356] width 39 height 17
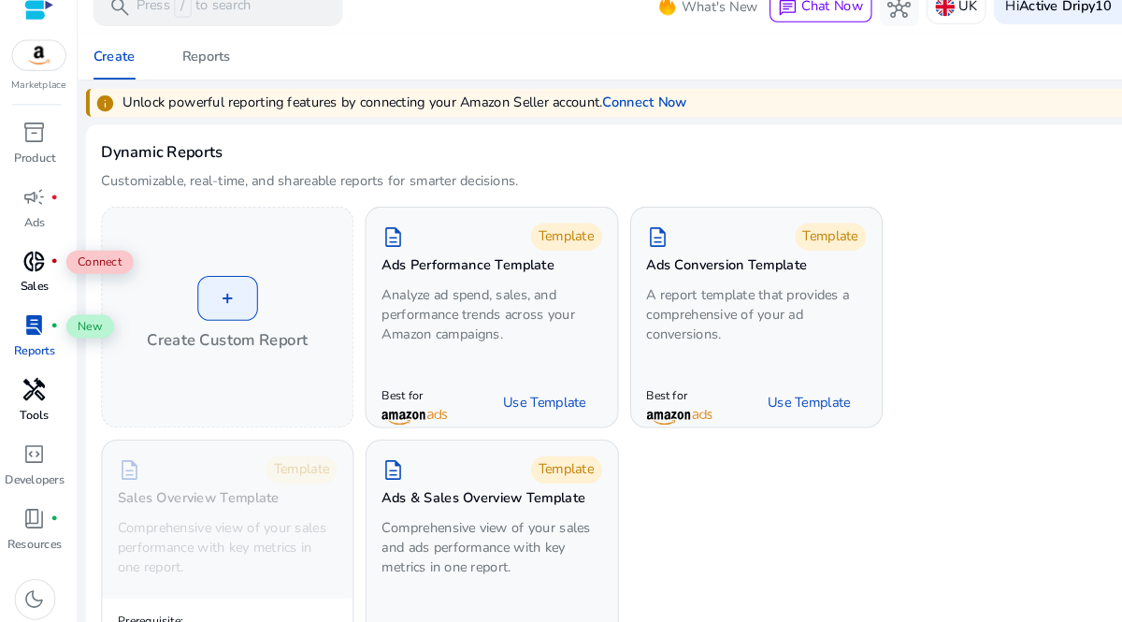
click at [7, 168] on link "inventory_2 Product" at bounding box center [33, 163] width 66 height 62
